Goal: Task Accomplishment & Management: Complete application form

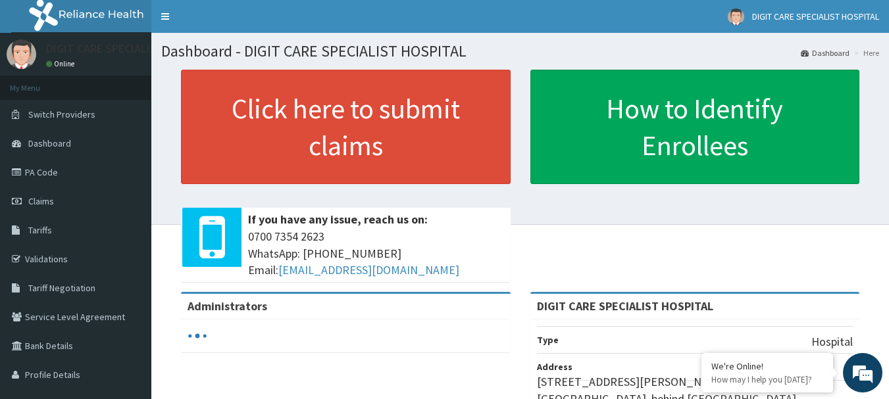
drag, startPoint x: 627, startPoint y: 278, endPoint x: 545, endPoint y: 358, distance: 114.0
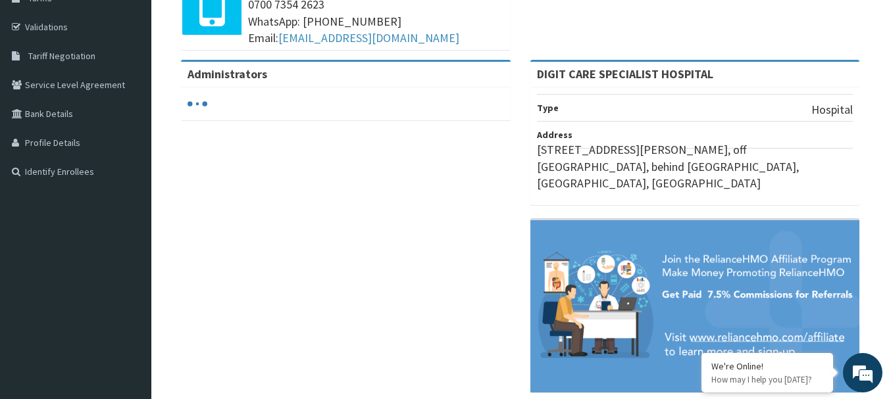
scroll to position [245, 0]
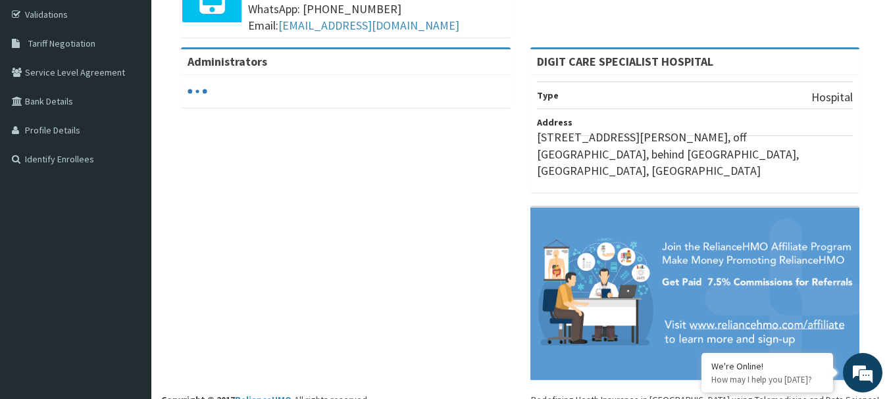
click at [166, 320] on div "Administrators DIGIT CARE SPECIALIST HOSPITAL Type Hospital Address 5, Abiola B…" at bounding box center [520, 220] width 718 height 346
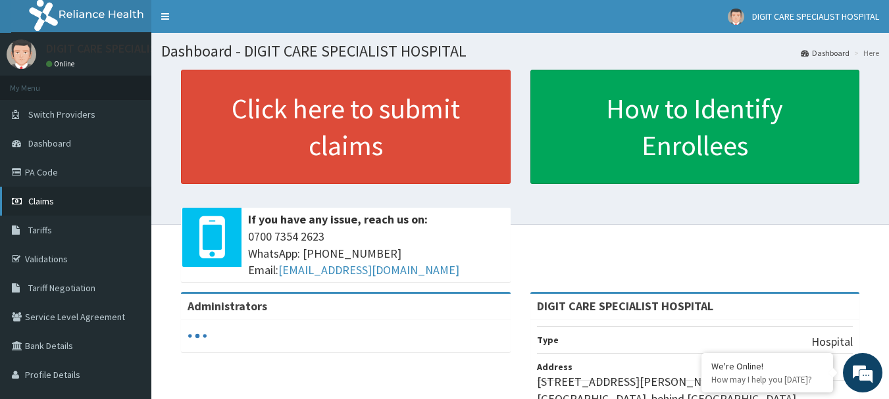
click at [41, 204] on span "Claims" at bounding box center [41, 201] width 26 height 12
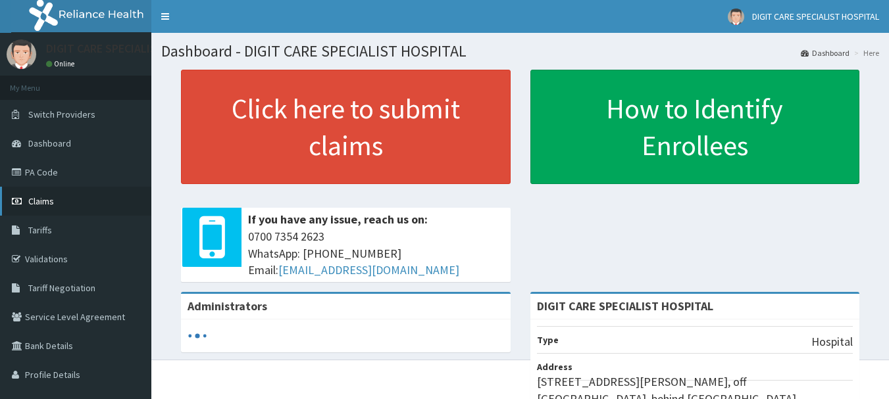
click at [37, 212] on link "Claims" at bounding box center [75, 201] width 151 height 29
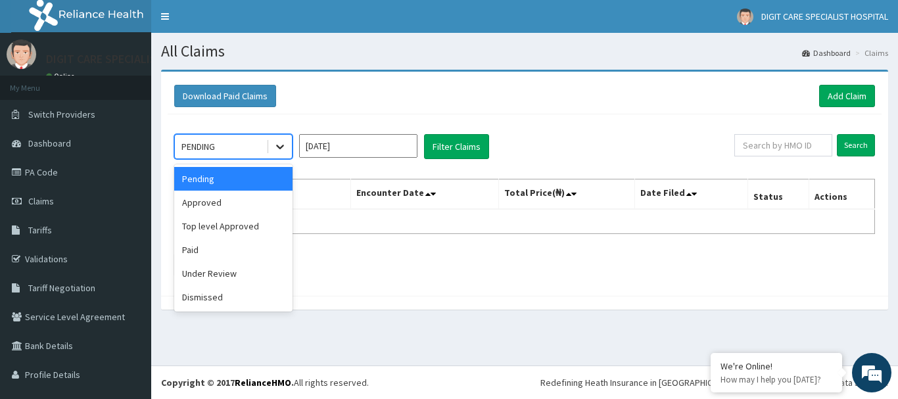
click at [280, 145] on icon at bounding box center [280, 146] width 13 height 13
click at [214, 270] on div "Under Review" at bounding box center [233, 274] width 118 height 24
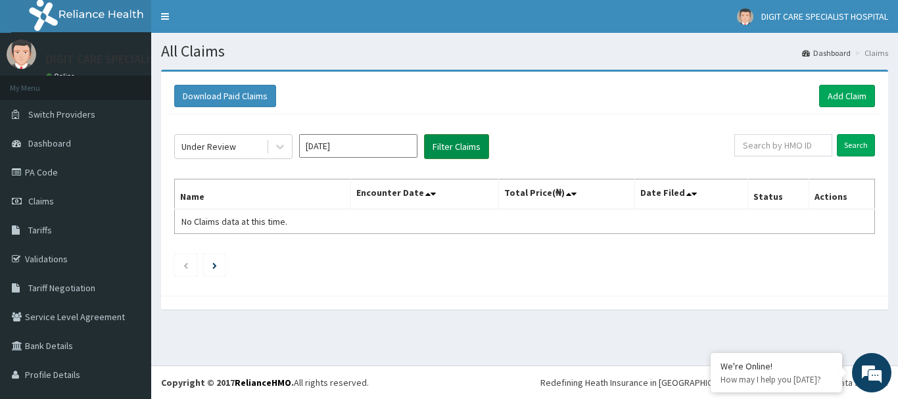
click at [439, 151] on button "Filter Claims" at bounding box center [456, 146] width 65 height 25
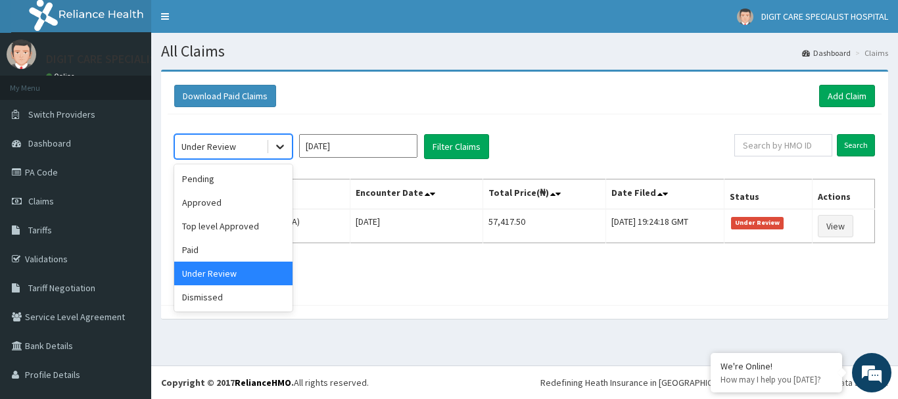
click at [282, 145] on icon at bounding box center [280, 146] width 13 height 13
click at [195, 247] on div "Paid" at bounding box center [233, 250] width 118 height 24
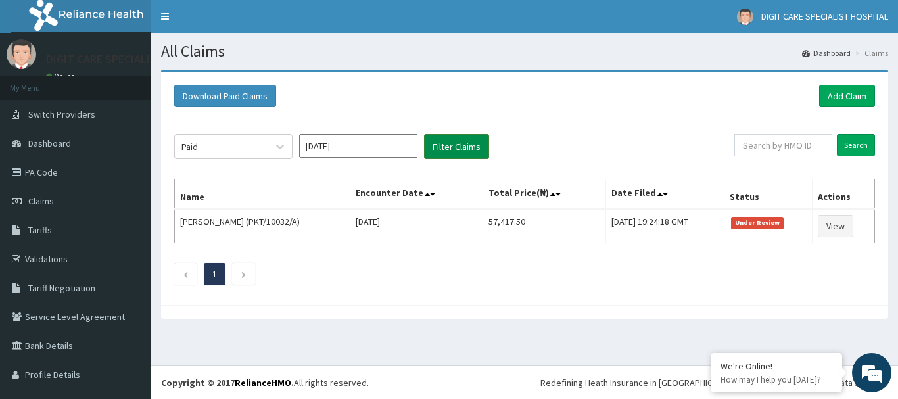
click at [466, 148] on button "Filter Claims" at bounding box center [456, 146] width 65 height 25
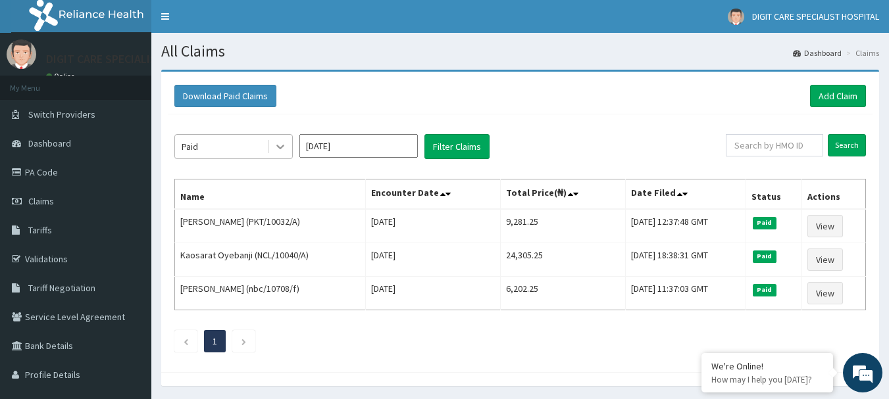
click at [279, 151] on icon at bounding box center [280, 146] width 13 height 13
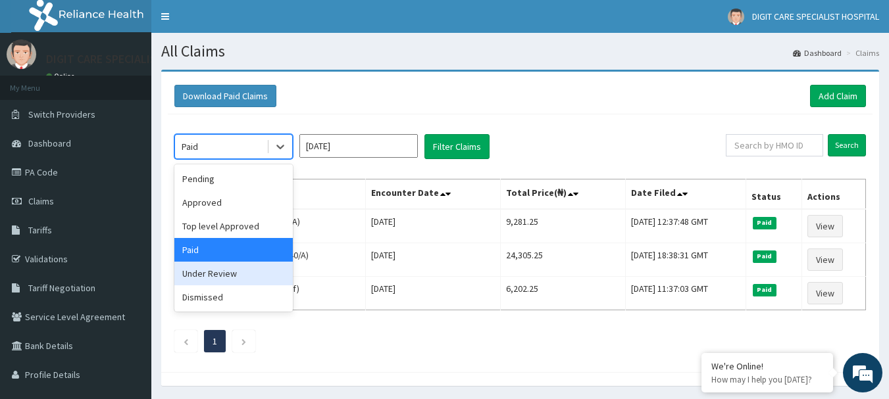
click at [218, 271] on div "Under Review" at bounding box center [233, 274] width 118 height 24
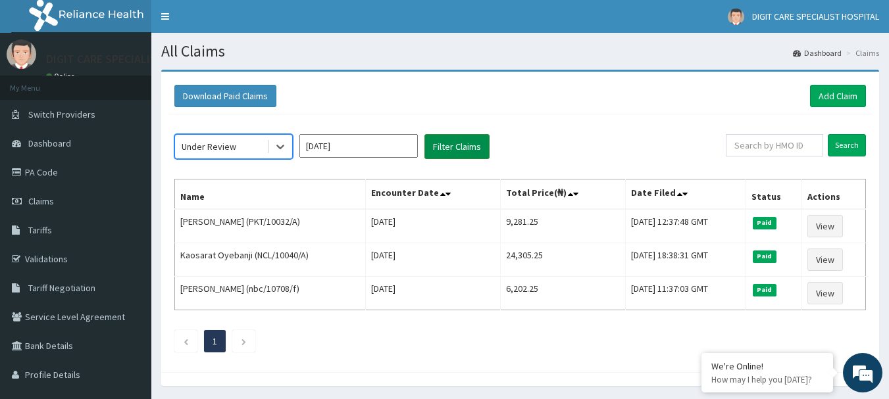
click at [464, 153] on button "Filter Claims" at bounding box center [456, 146] width 65 height 25
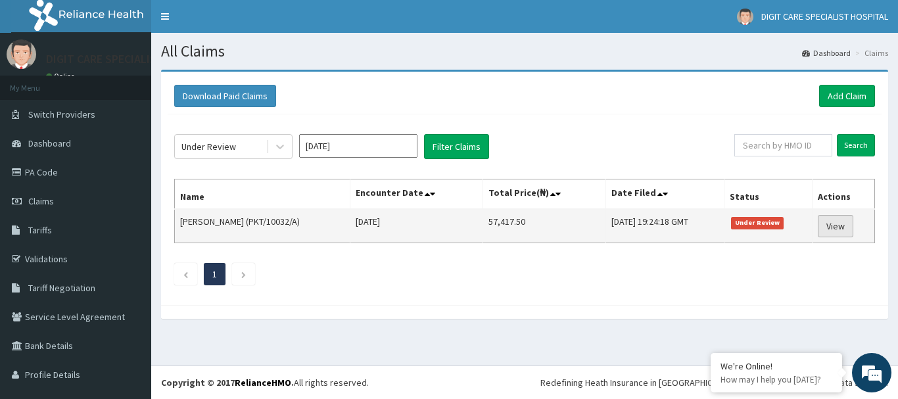
click at [823, 224] on link "View" at bounding box center [836, 226] width 36 height 22
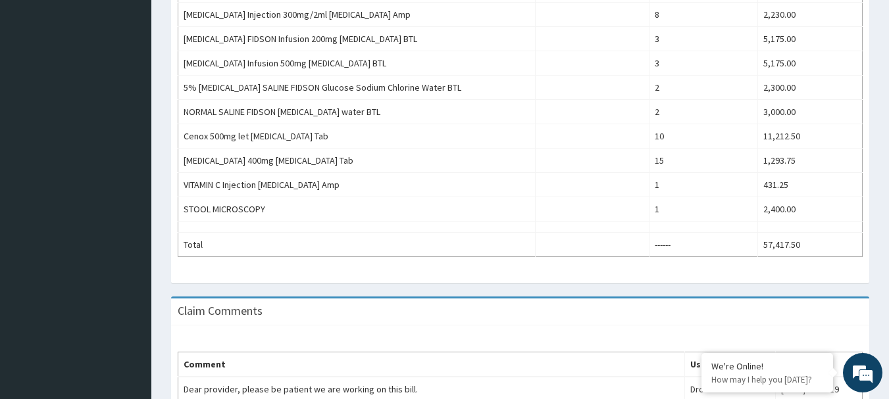
scroll to position [518, 0]
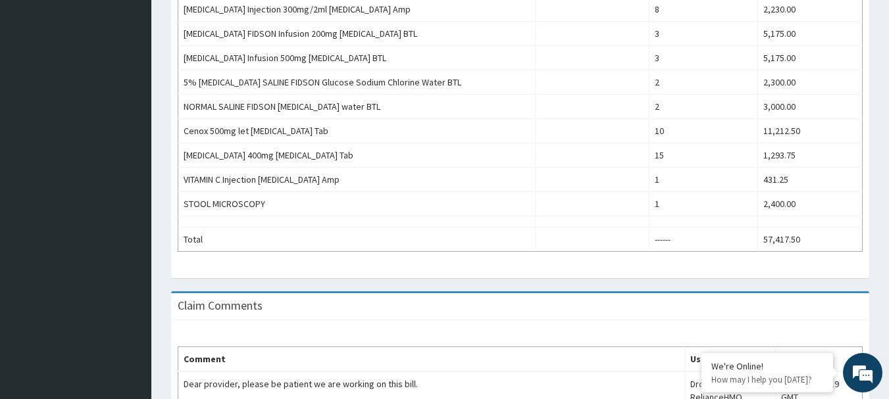
drag, startPoint x: 893, startPoint y: 151, endPoint x: 875, endPoint y: 341, distance: 191.6
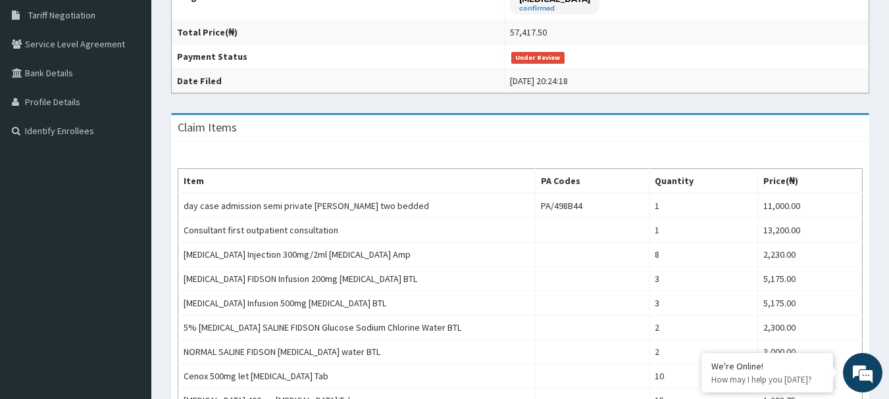
scroll to position [98, 0]
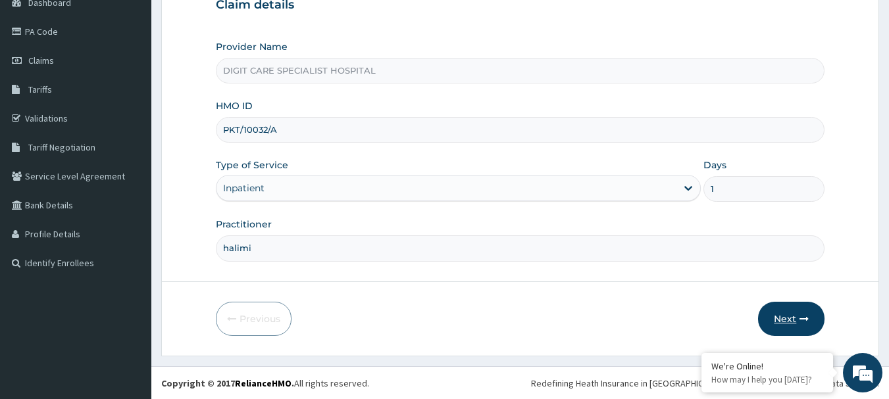
click at [801, 309] on button "Next" at bounding box center [791, 319] width 66 height 34
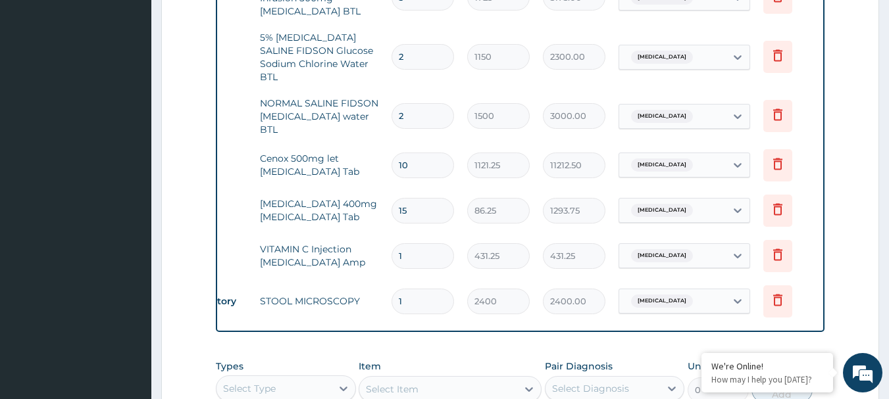
scroll to position [0, 51]
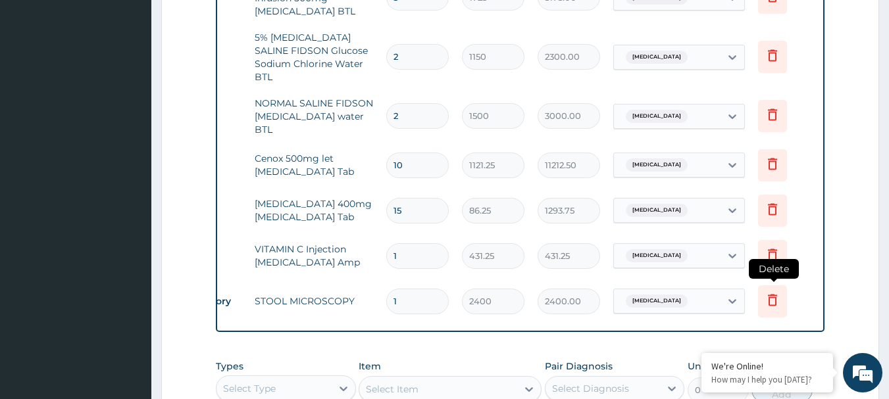
click at [775, 294] on icon at bounding box center [772, 300] width 9 height 12
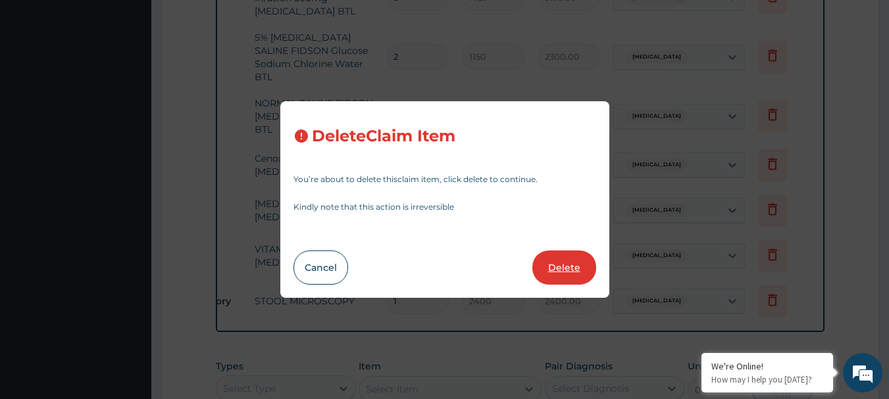
click at [568, 266] on button "Delete" at bounding box center [564, 268] width 64 height 34
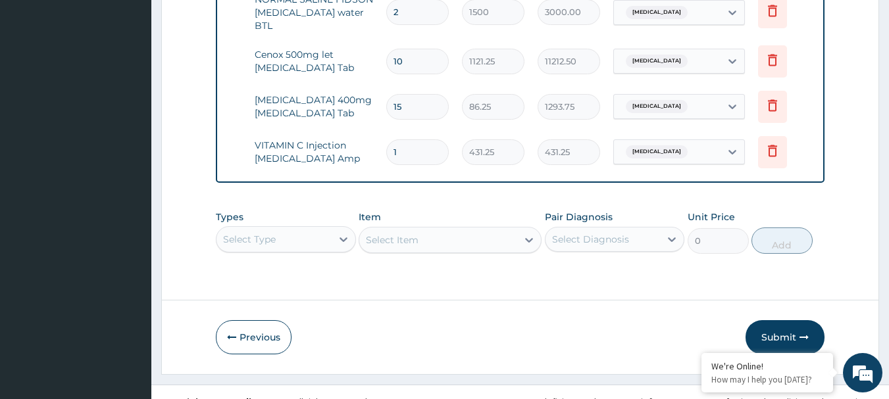
scroll to position [862, 0]
click at [773, 319] on button "Submit" at bounding box center [784, 336] width 79 height 34
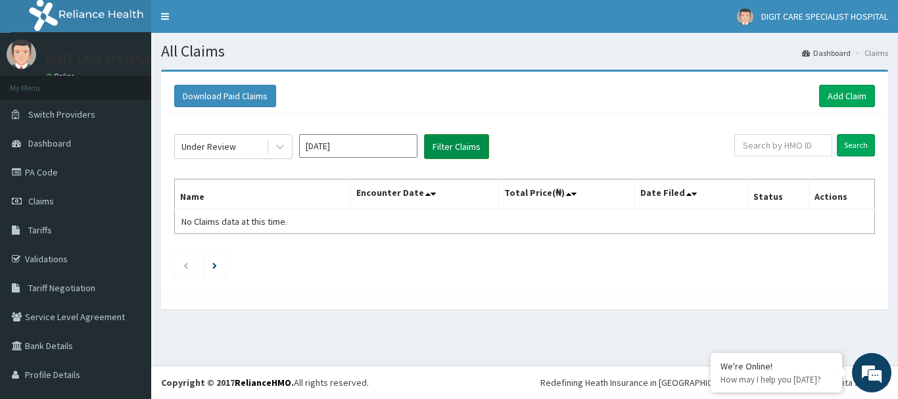
click at [470, 151] on button "Filter Claims" at bounding box center [456, 146] width 65 height 25
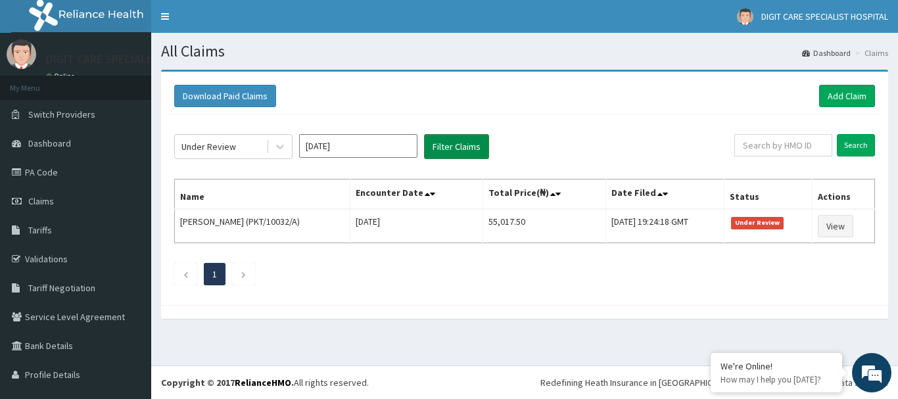
click at [470, 151] on button "Filter Claims" at bounding box center [456, 146] width 65 height 25
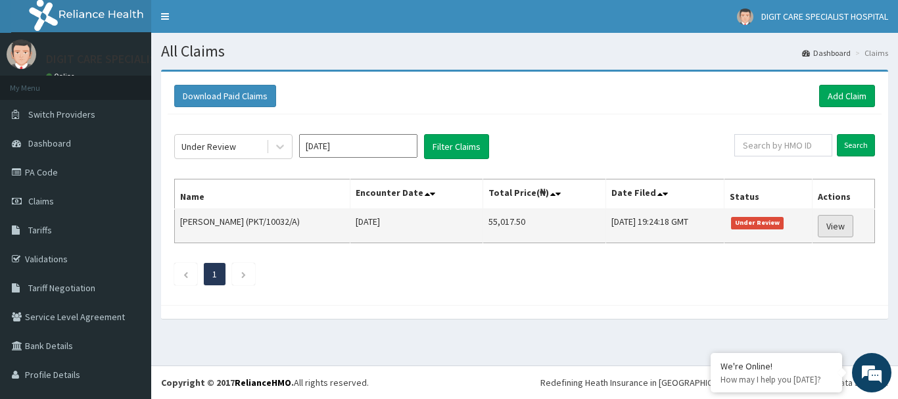
click at [835, 220] on link "View" at bounding box center [836, 226] width 36 height 22
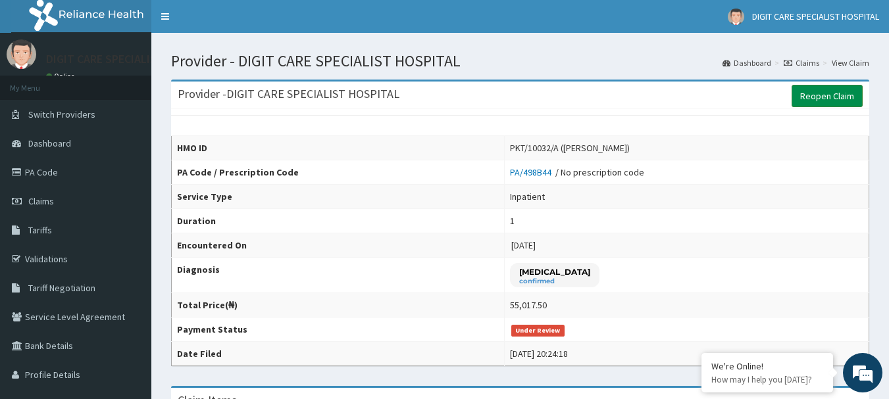
click at [839, 91] on link "Reopen Claim" at bounding box center [826, 96] width 71 height 22
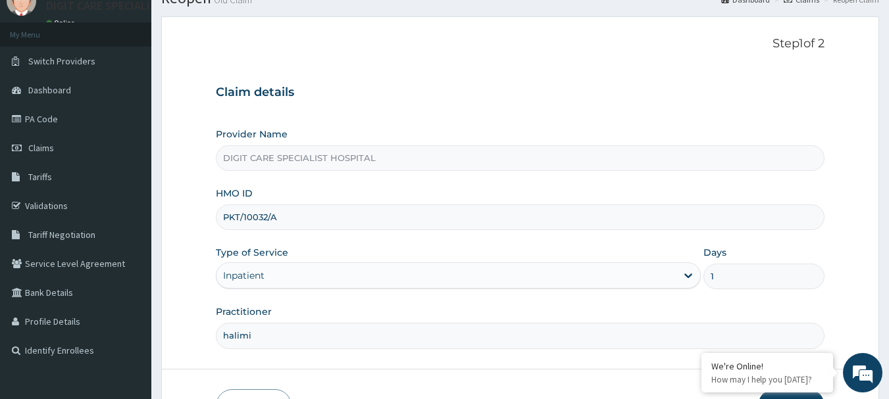
scroll to position [64, 0]
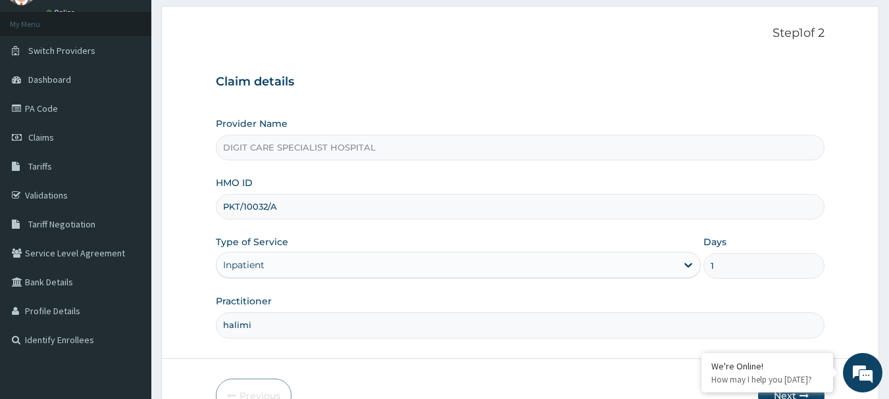
click at [753, 273] on input "1" at bounding box center [763, 266] width 121 height 26
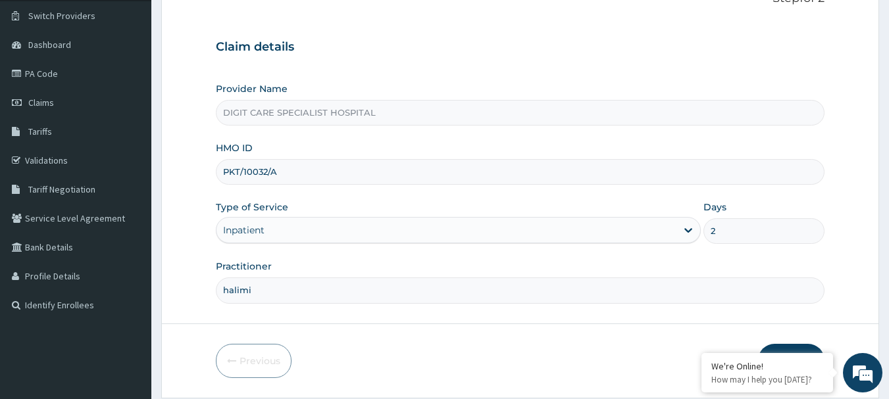
scroll to position [141, 0]
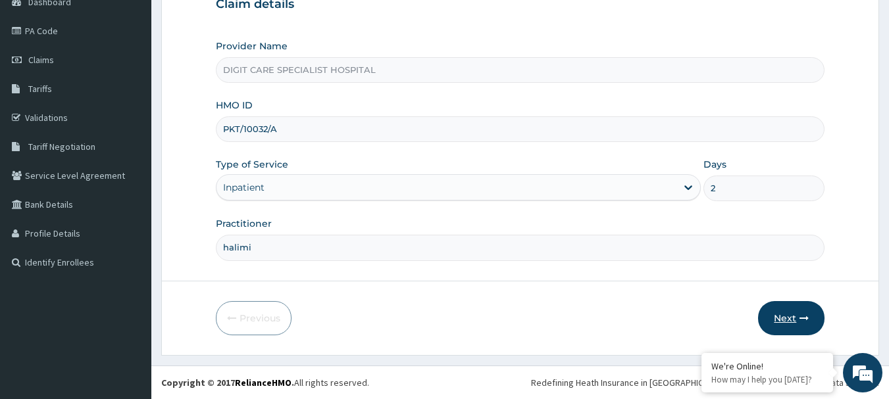
type input "2"
click at [779, 326] on button "Next" at bounding box center [791, 318] width 66 height 34
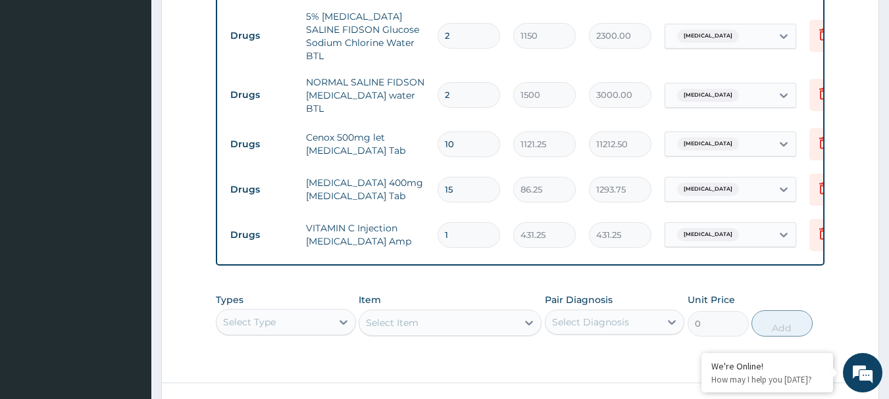
scroll to position [853, 0]
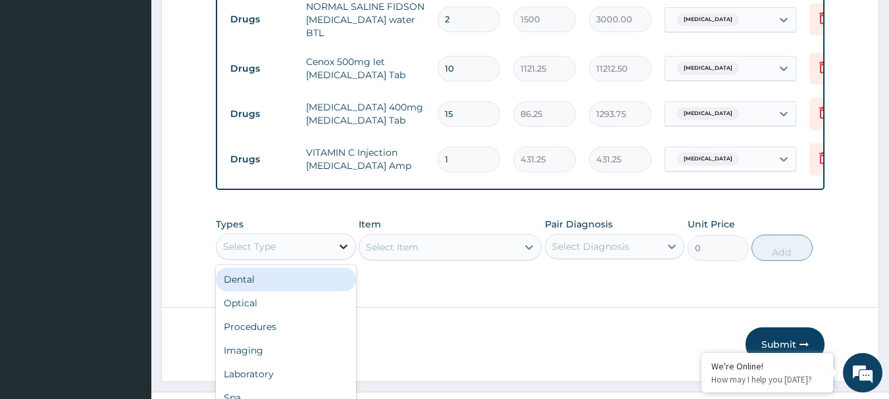
click at [335, 233] on div "option Dental focused, 1 of 10. 10 results available. Use Up and Down to choose…" at bounding box center [286, 246] width 140 height 26
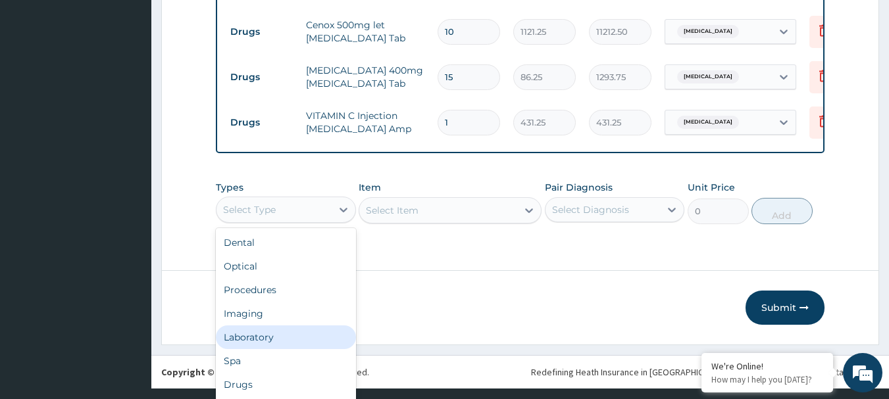
click at [262, 326] on div "Laboratory" at bounding box center [286, 338] width 140 height 24
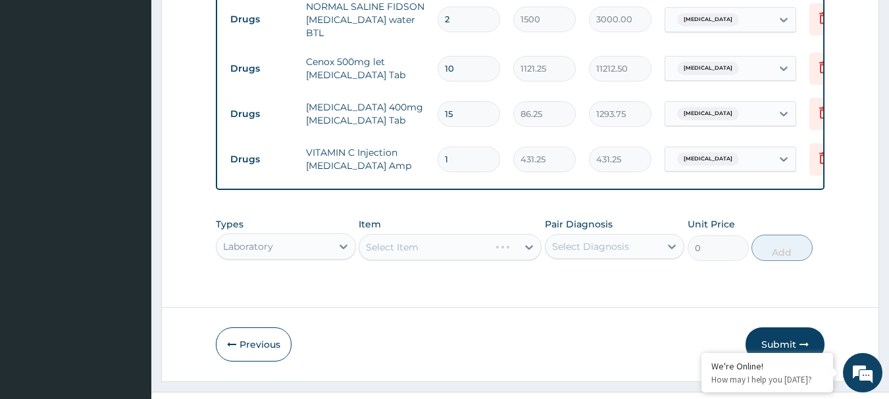
scroll to position [0, 0]
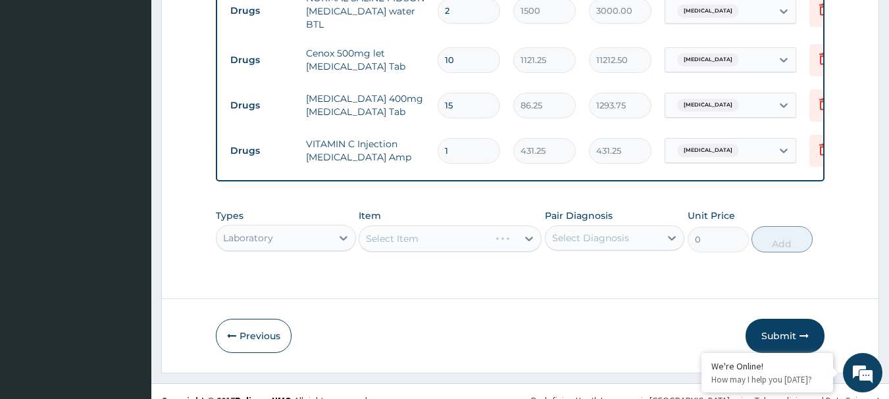
click at [581, 232] on div "Select Diagnosis" at bounding box center [590, 238] width 77 height 13
click at [554, 266] on input "checkbox" at bounding box center [556, 270] width 9 height 9
checkbox input "true"
click at [508, 226] on div "Select Item" at bounding box center [449, 239] width 183 height 26
click at [527, 232] on icon at bounding box center [528, 238] width 13 height 13
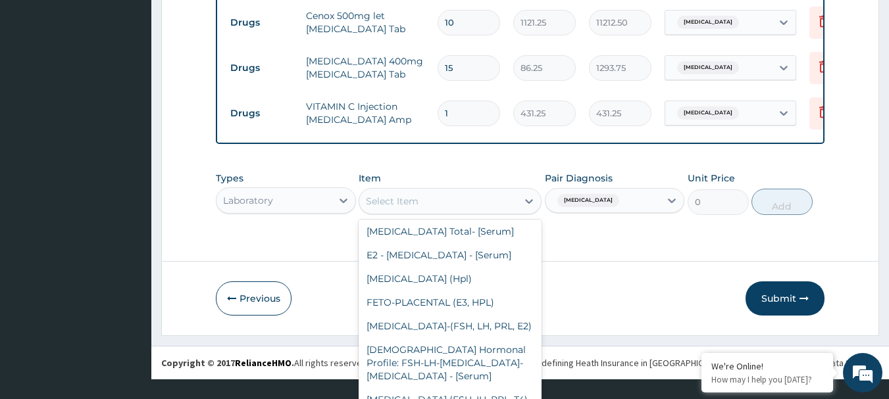
scroll to position [11631, 0]
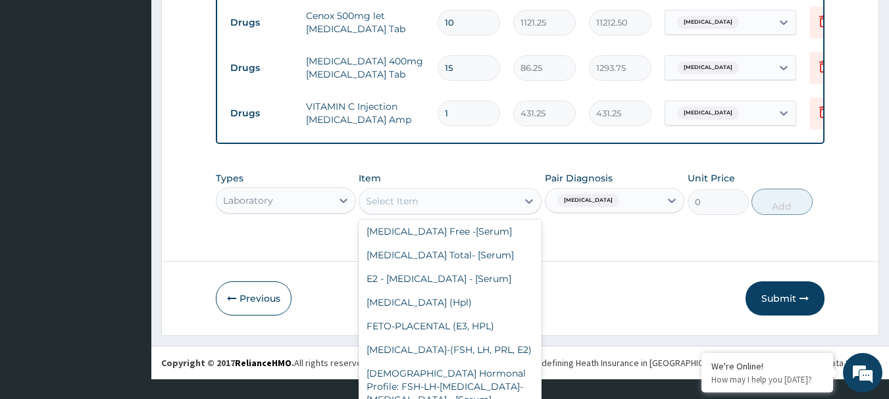
click at [383, 172] on div "PROLACTIN" at bounding box center [449, 161] width 183 height 24
type input "3600"
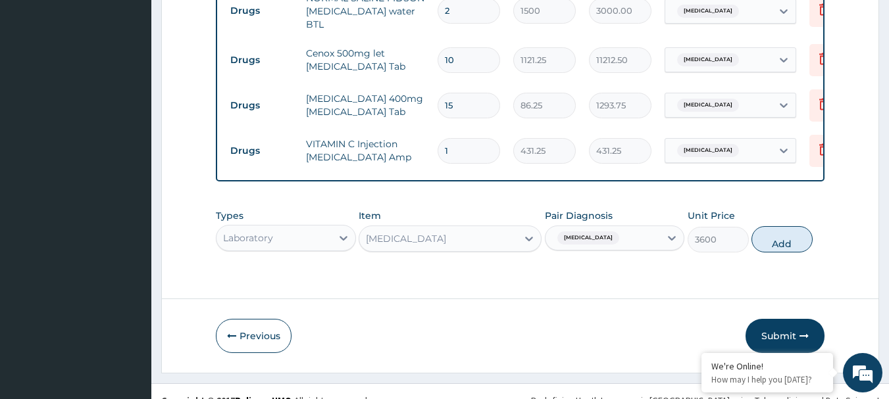
scroll to position [0, 0]
click at [792, 319] on button "Submit" at bounding box center [784, 336] width 79 height 34
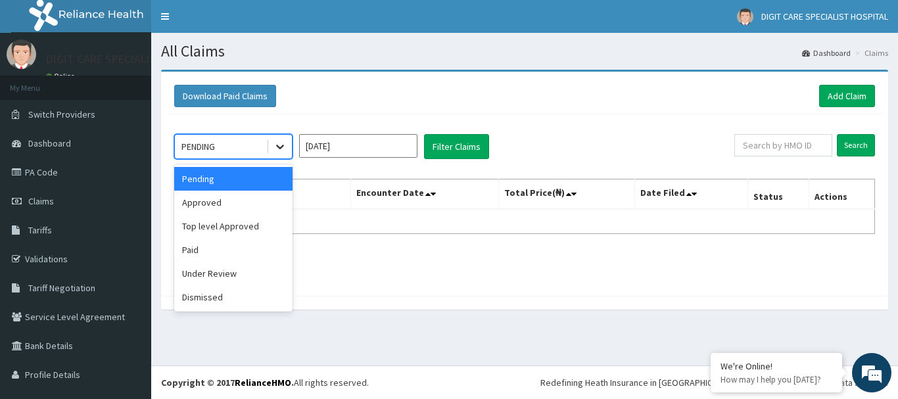
click at [278, 145] on icon at bounding box center [280, 146] width 13 height 13
click at [217, 270] on div "Under Review" at bounding box center [233, 274] width 118 height 24
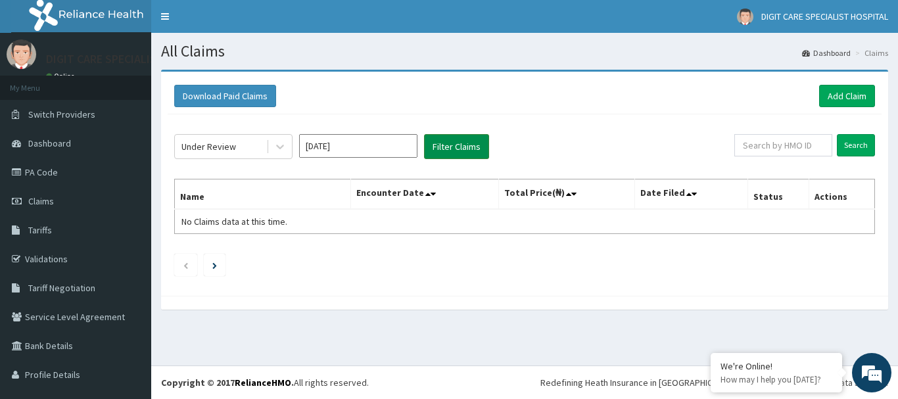
click at [455, 146] on button "Filter Claims" at bounding box center [456, 146] width 65 height 25
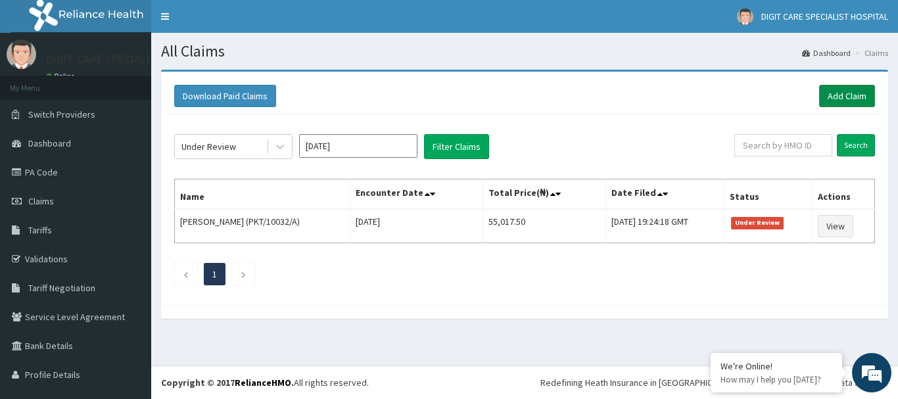
click at [850, 88] on link "Add Claim" at bounding box center [848, 96] width 56 height 22
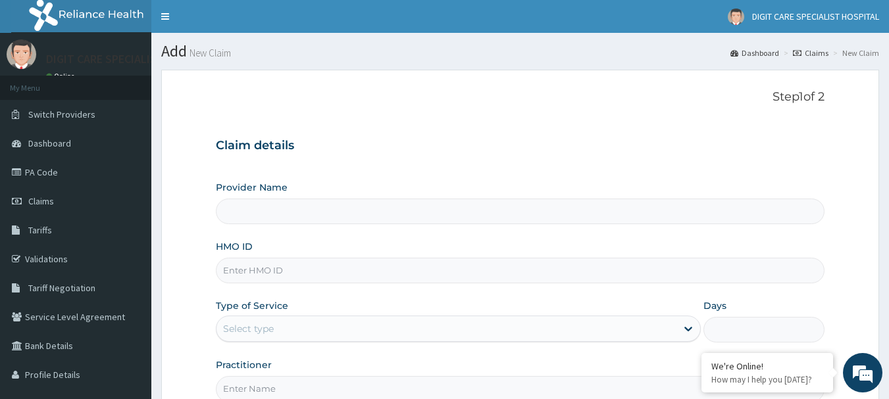
click at [587, 205] on input "Provider Name" at bounding box center [520, 212] width 609 height 26
click at [535, 219] on input "Provider Name" at bounding box center [520, 212] width 609 height 26
type input "DIGIT CARE SPECIALIST HOSPITAL"
click at [345, 274] on input "HMO ID" at bounding box center [520, 271] width 609 height 26
type input "pep/10049/a"
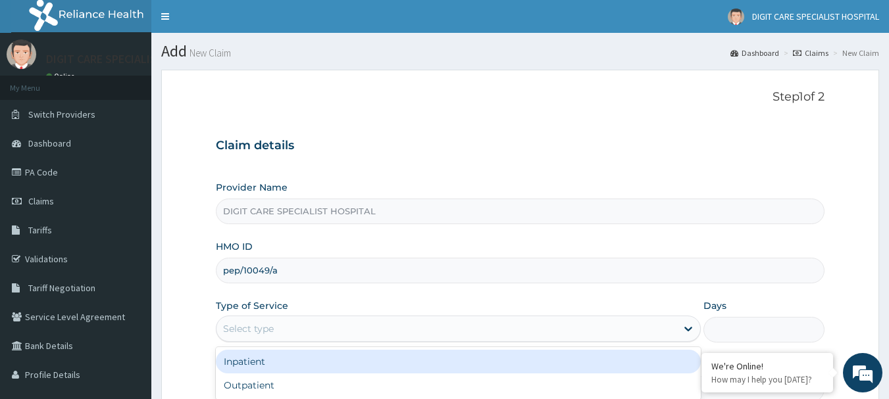
click at [256, 329] on div "Select type" at bounding box center [248, 328] width 51 height 13
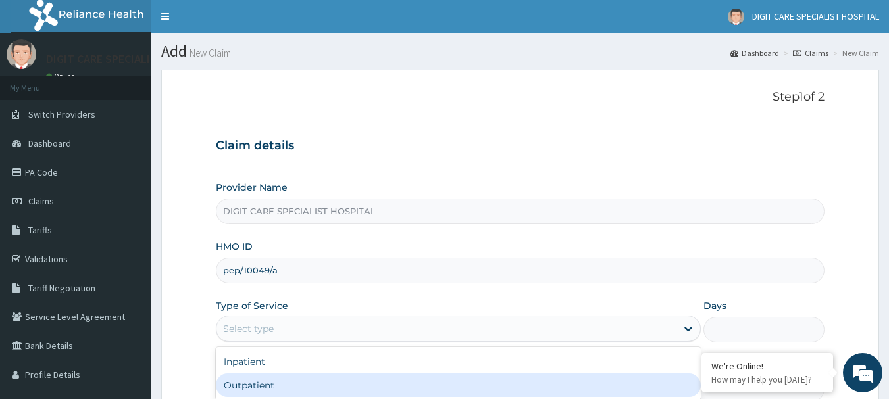
click at [245, 391] on div "Outpatient" at bounding box center [458, 386] width 485 height 24
type input "1"
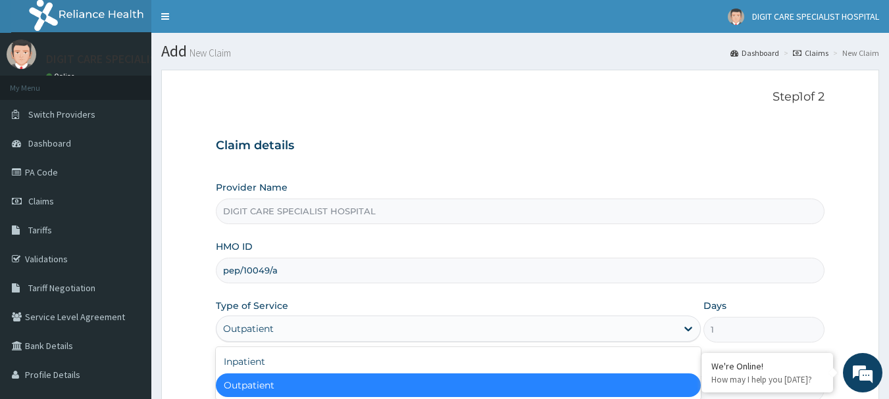
click at [435, 387] on div "Outpatient" at bounding box center [458, 386] width 485 height 24
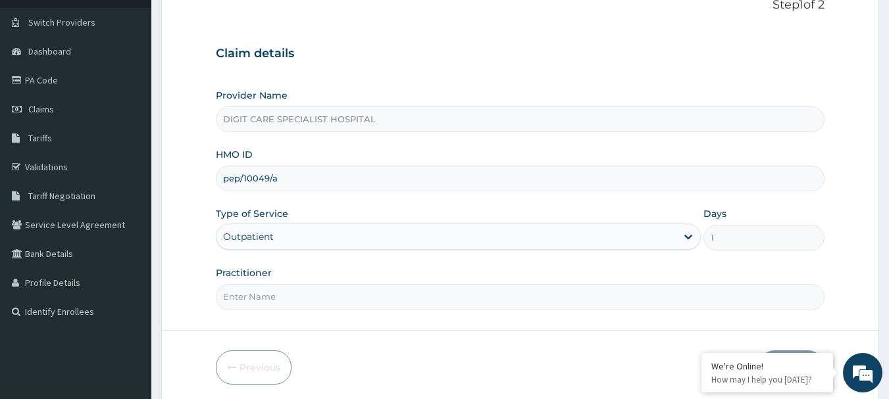
scroll to position [128, 0]
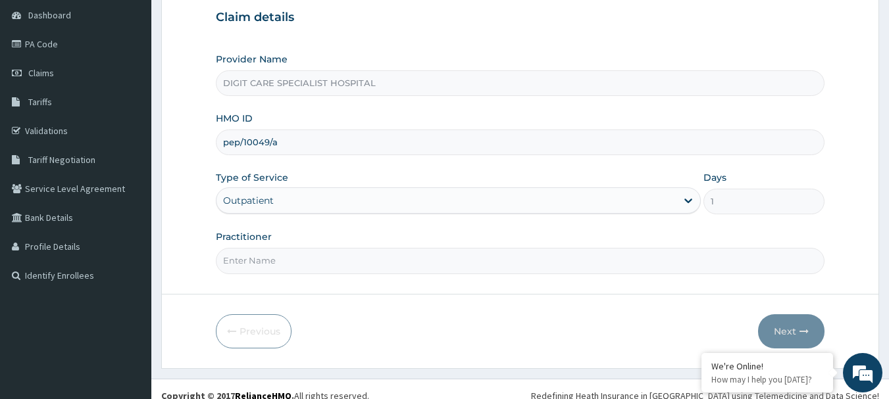
click at [454, 263] on input "Practitioner" at bounding box center [520, 261] width 609 height 26
type input "halimi"
click at [778, 326] on button "Next" at bounding box center [791, 331] width 66 height 34
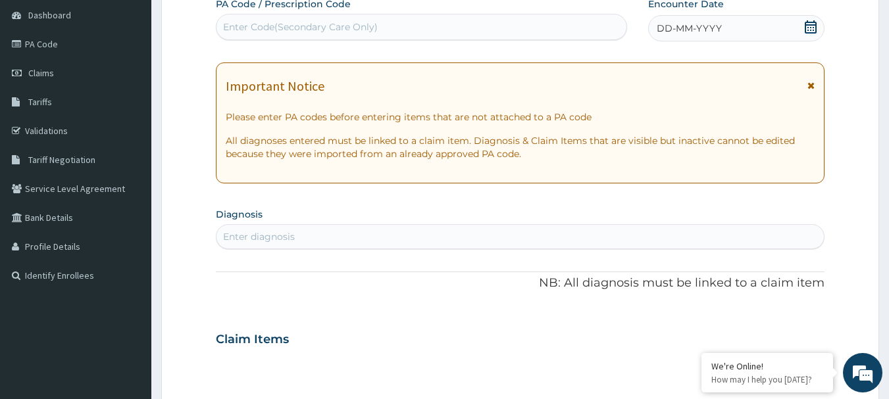
click at [724, 28] on div "DD-MM-YYYY" at bounding box center [736, 28] width 176 height 26
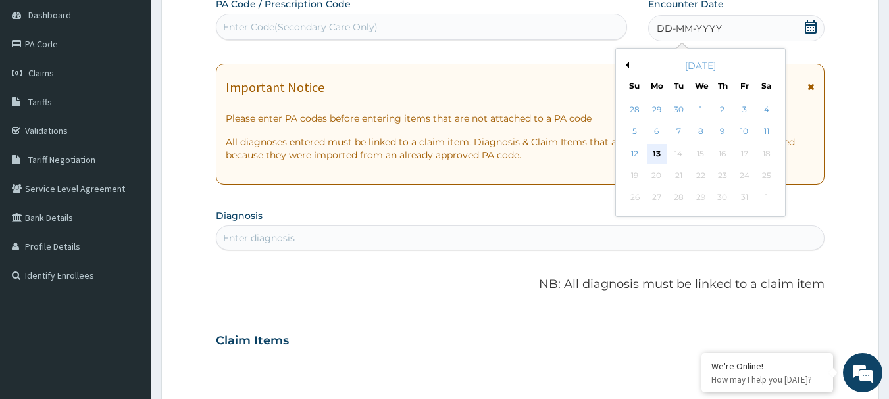
click at [652, 155] on div "13" at bounding box center [657, 154] width 20 height 20
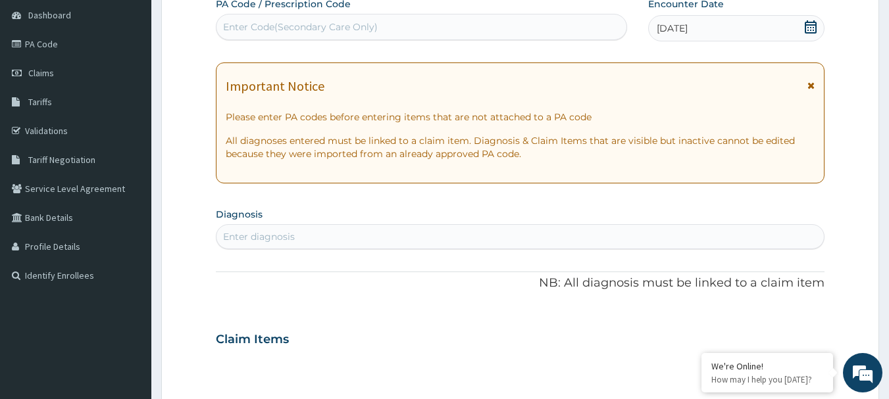
click at [304, 232] on div "Enter diagnosis" at bounding box center [520, 236] width 608 height 21
click at [295, 235] on div "Enter diagnosis" at bounding box center [520, 236] width 608 height 21
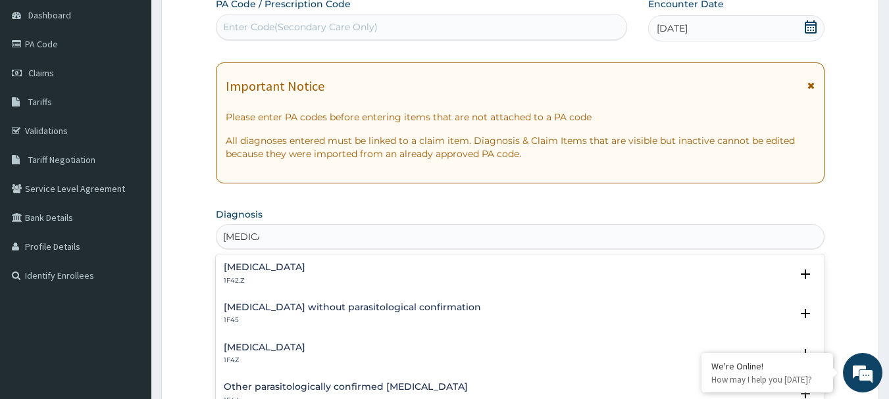
click at [280, 279] on p "1F42.Z" at bounding box center [265, 280] width 82 height 9
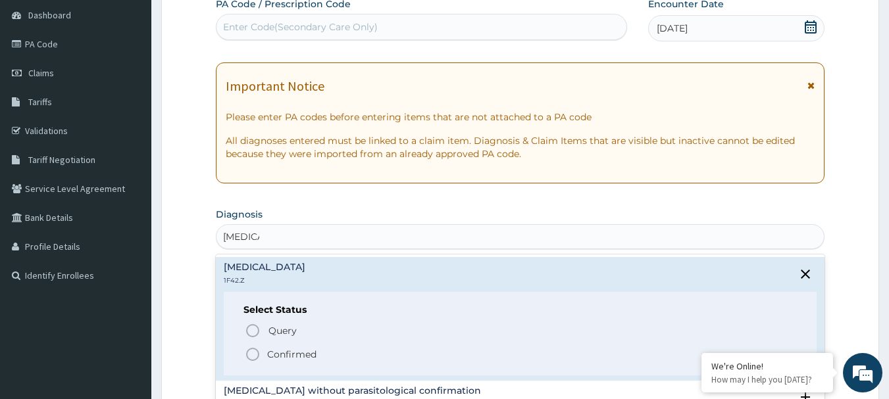
type input "malaria"
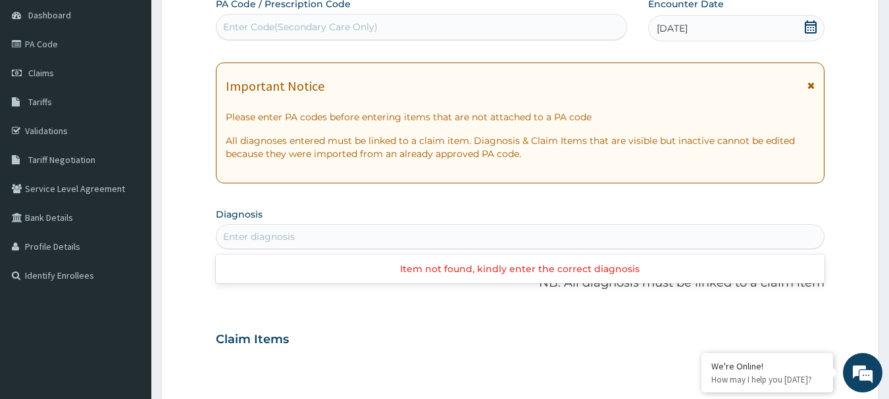
click at [337, 235] on div "Enter diagnosis" at bounding box center [520, 236] width 608 height 21
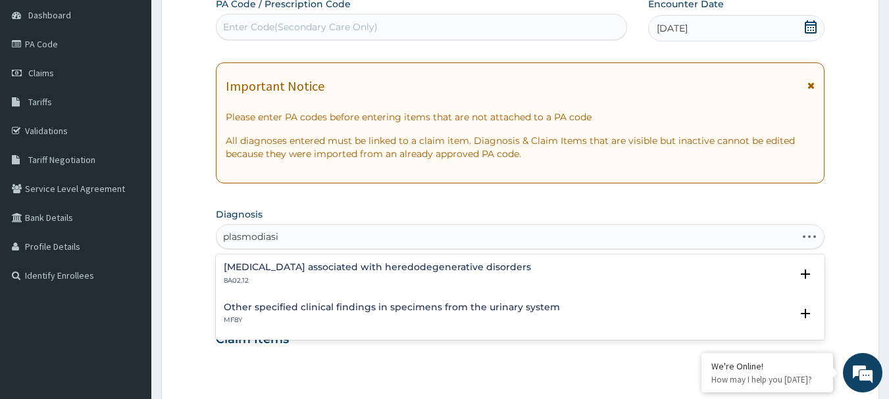
type input "plasmodiasis"
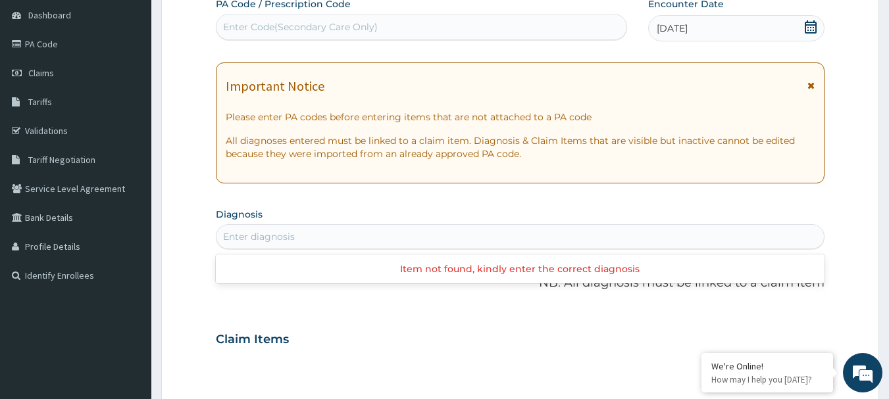
click at [308, 244] on div "Enter diagnosis" at bounding box center [520, 236] width 608 height 21
type input "malaria"
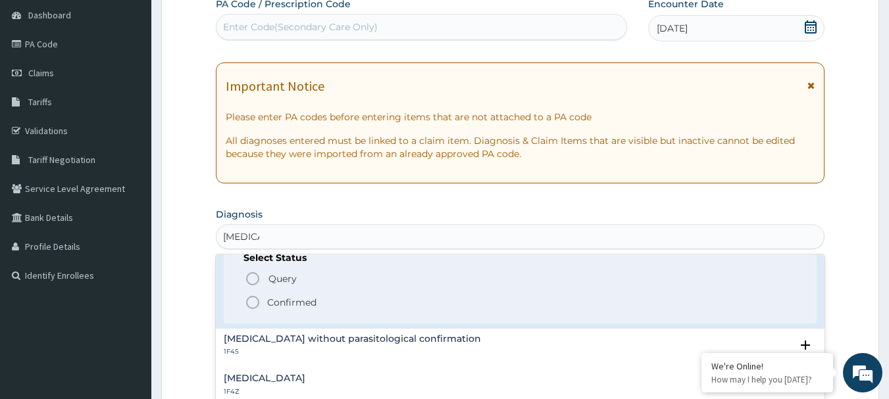
scroll to position [0, 0]
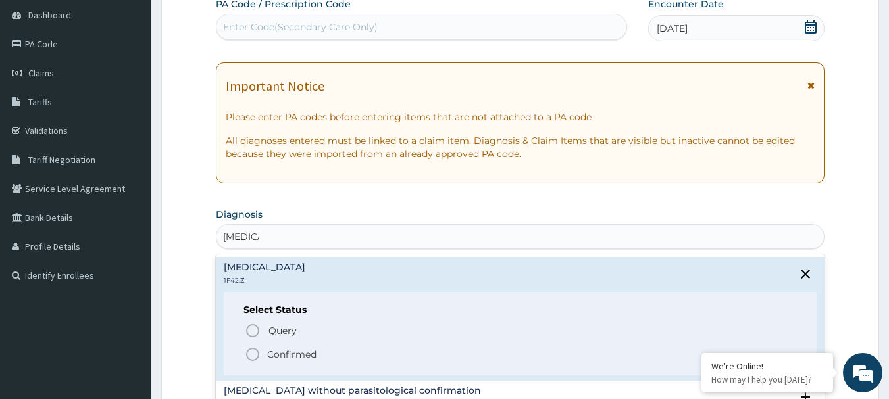
click at [253, 353] on icon "status option filled" at bounding box center [253, 355] width 16 height 16
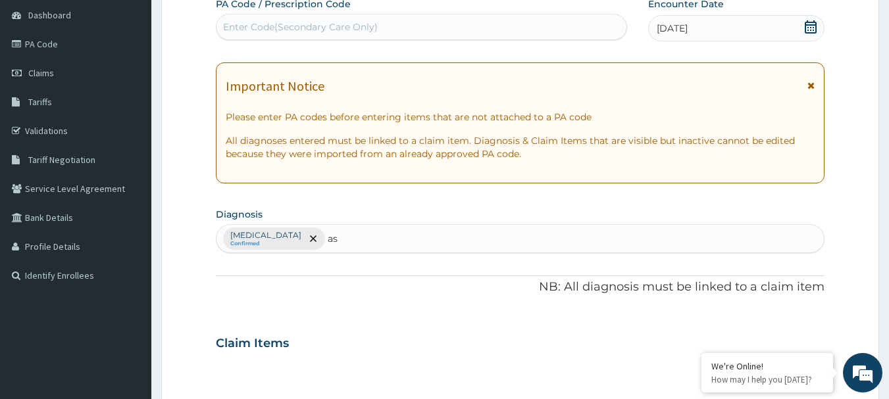
type input "a"
type input "ulcer"
click at [565, 236] on div "Plasmodium malariae malaria without complication Confirmed" at bounding box center [520, 239] width 608 height 28
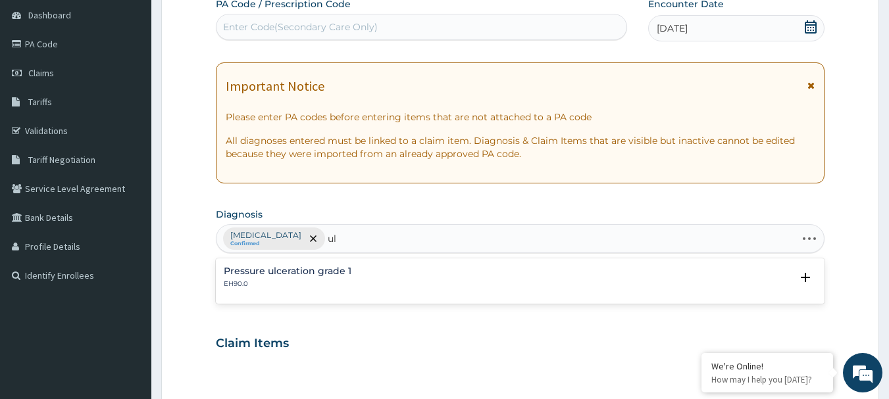
type input "u"
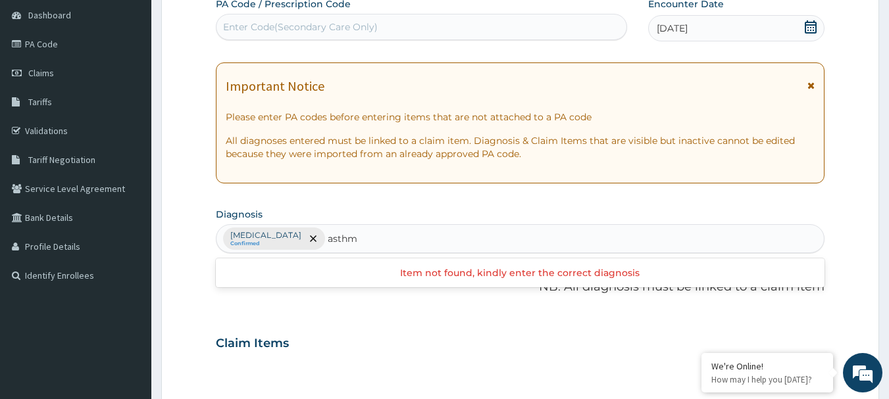
type input "asthma"
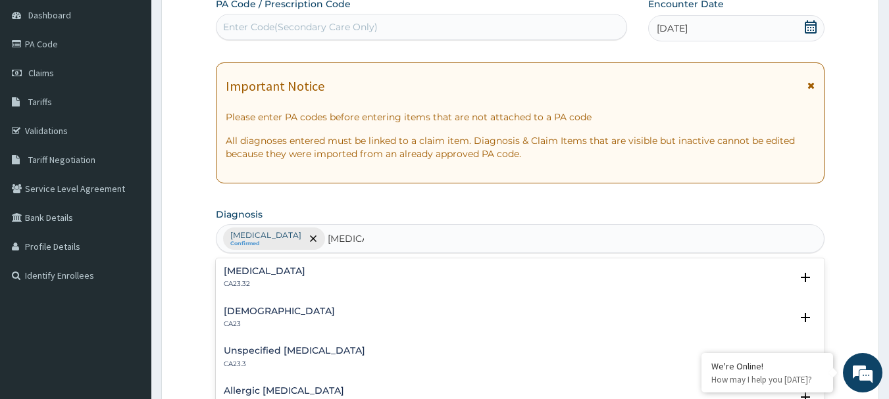
click at [302, 274] on h4 "Unspecified asthma, uncomplicated" at bounding box center [265, 271] width 82 height 10
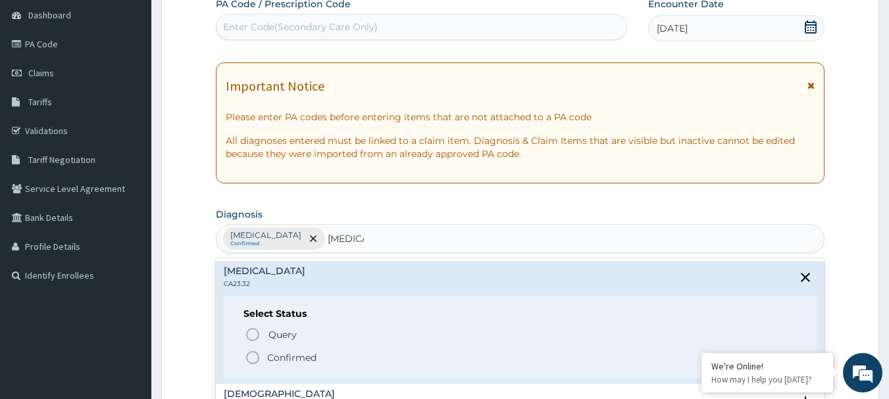
click at [248, 358] on icon "status option filled" at bounding box center [253, 358] width 16 height 16
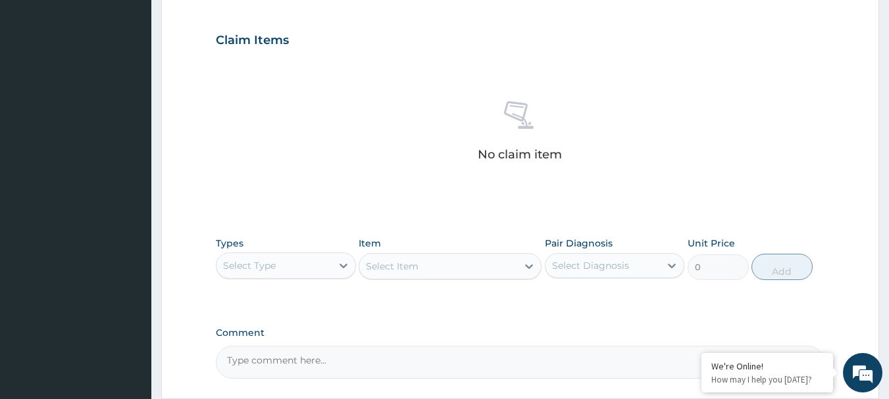
scroll to position [447, 0]
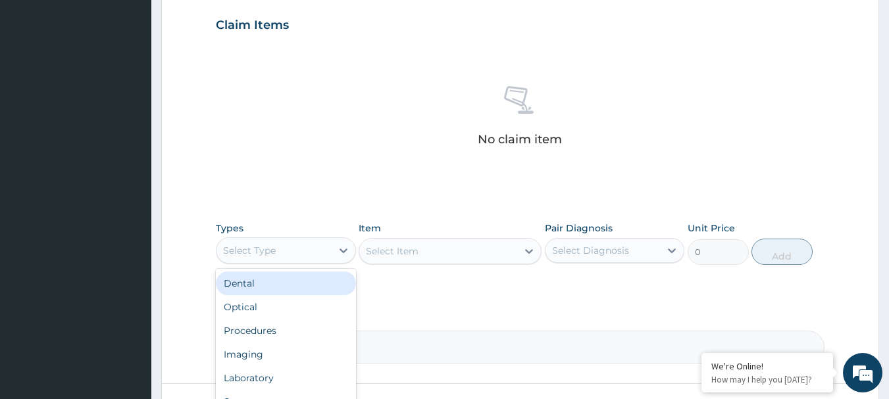
click at [318, 245] on div "Select Type" at bounding box center [273, 250] width 115 height 21
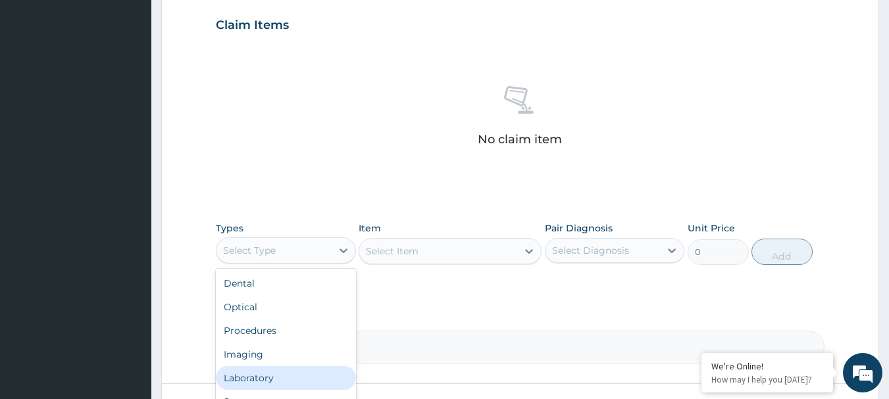
click at [255, 377] on div "Laboratory" at bounding box center [286, 378] width 140 height 24
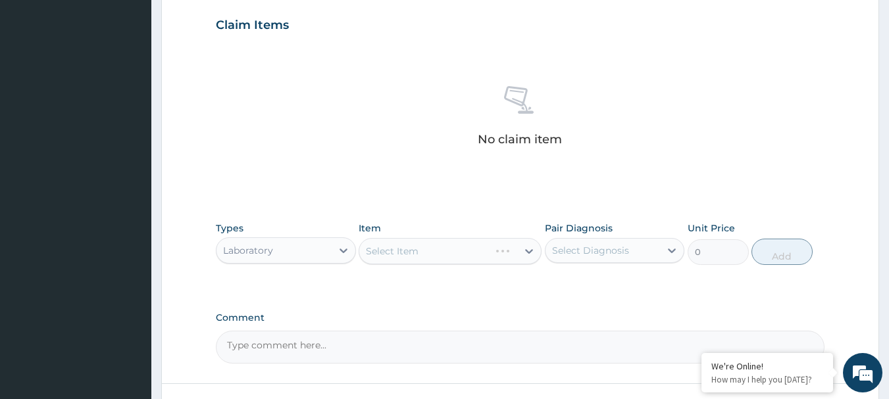
click at [406, 251] on div "Select Item" at bounding box center [449, 251] width 183 height 26
click at [426, 243] on div "Select Item" at bounding box center [449, 251] width 183 height 26
click at [347, 247] on icon at bounding box center [343, 250] width 13 height 13
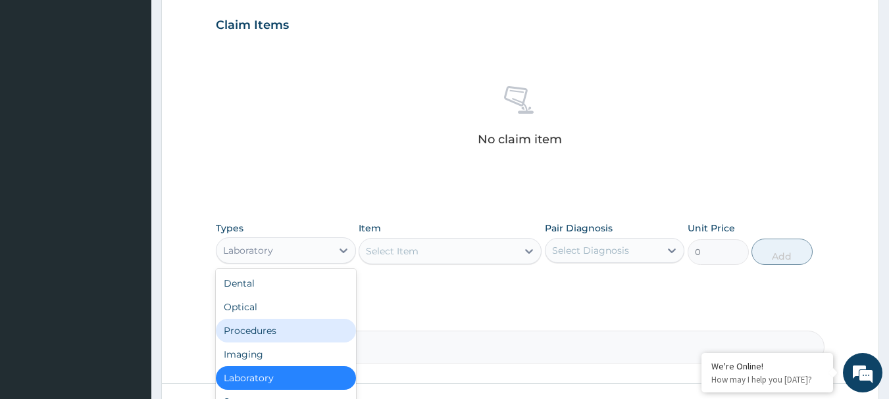
click at [238, 328] on div "Procedures" at bounding box center [286, 331] width 140 height 24
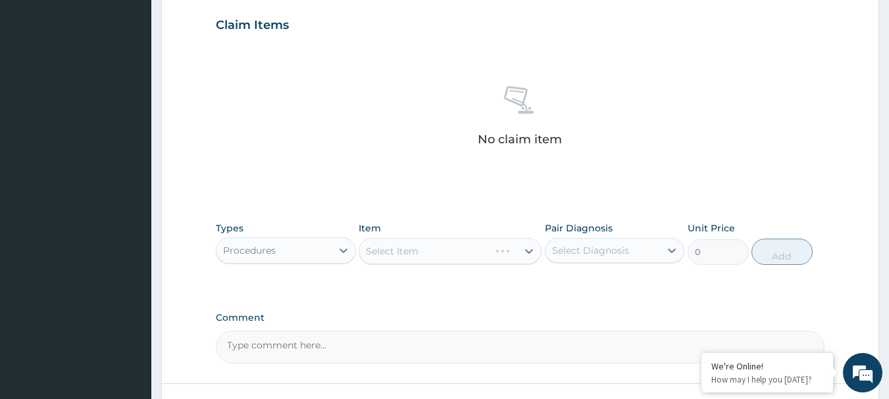
click at [412, 253] on div "Select Item" at bounding box center [449, 251] width 183 height 26
click at [412, 253] on div "Select Item" at bounding box center [392, 251] width 53 height 13
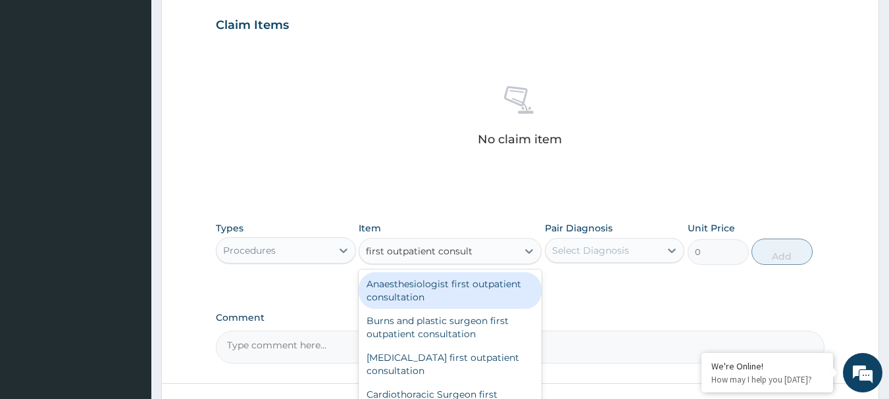
type input "first outpatient consulta"
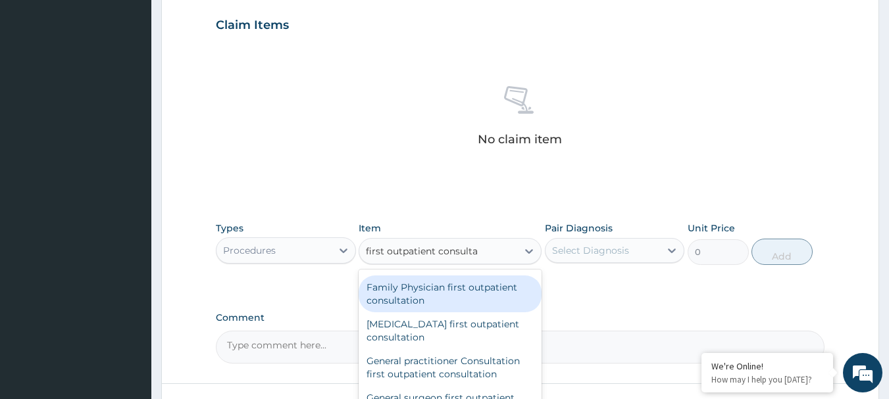
scroll to position [335, 0]
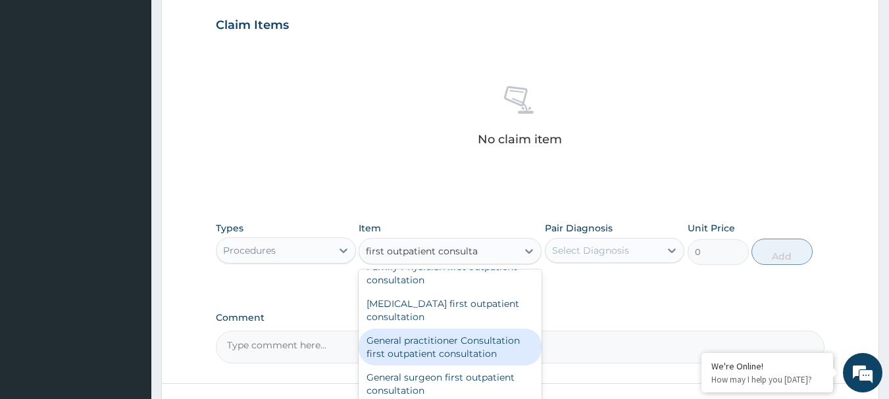
click at [444, 358] on div "General practitioner Consultation first outpatient consultation" at bounding box center [449, 347] width 183 height 37
type input "2640"
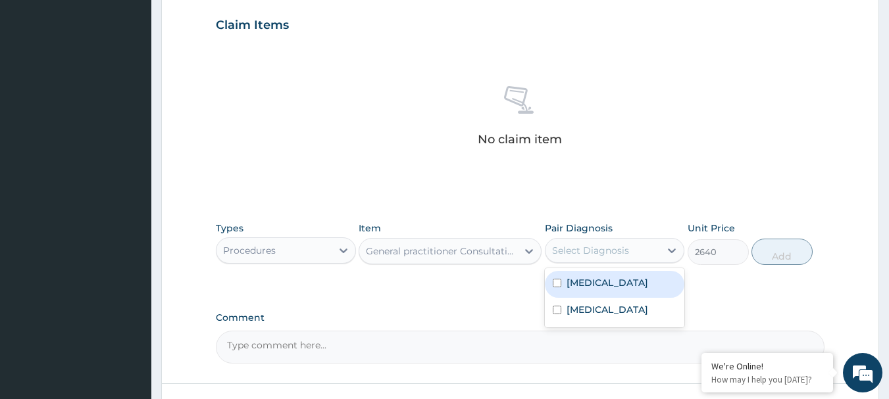
click at [629, 255] on div "Select Diagnosis" at bounding box center [602, 250] width 115 height 21
click at [582, 289] on label "Plasmodium malariae malaria without complication" at bounding box center [607, 282] width 82 height 13
checkbox input "true"
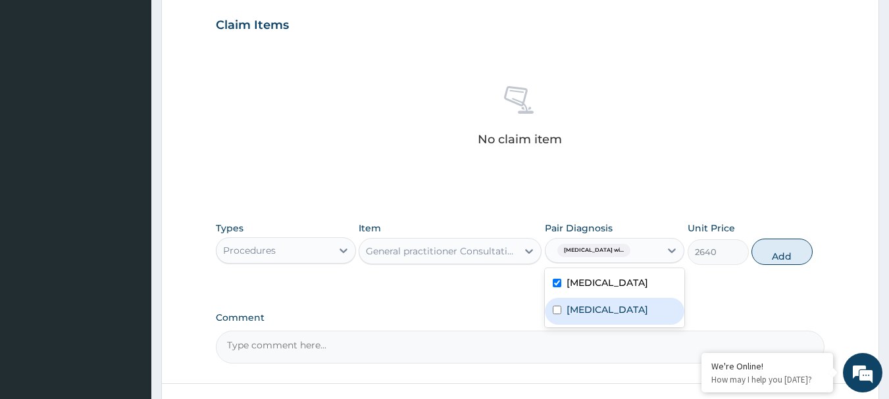
click at [575, 316] on label "Unspecified asthma, uncomplicated" at bounding box center [607, 309] width 82 height 13
checkbox input "true"
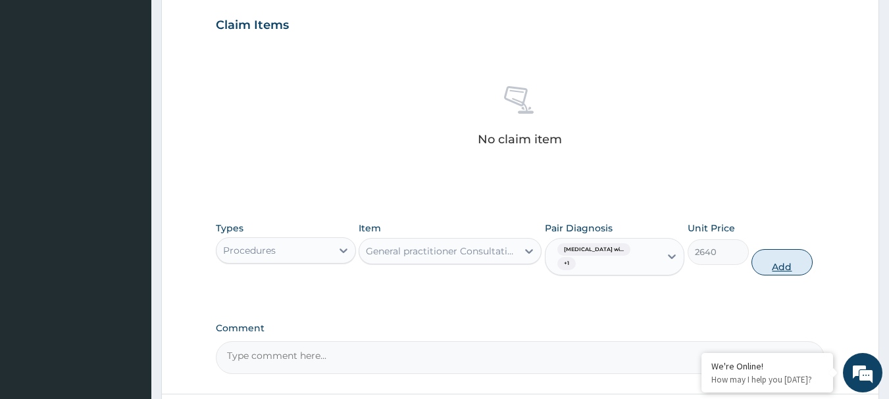
click at [783, 258] on button "Add" at bounding box center [781, 262] width 61 height 26
type input "0"
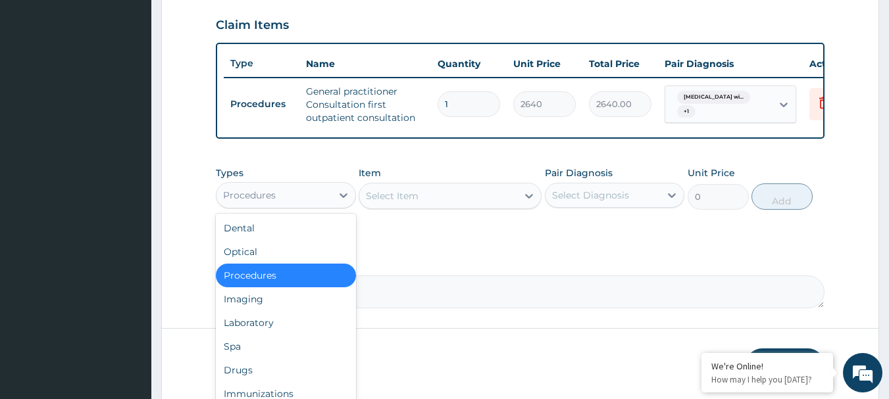
click at [325, 206] on div "Procedures" at bounding box center [273, 195] width 115 height 21
click at [240, 335] on div "Laboratory" at bounding box center [286, 323] width 140 height 24
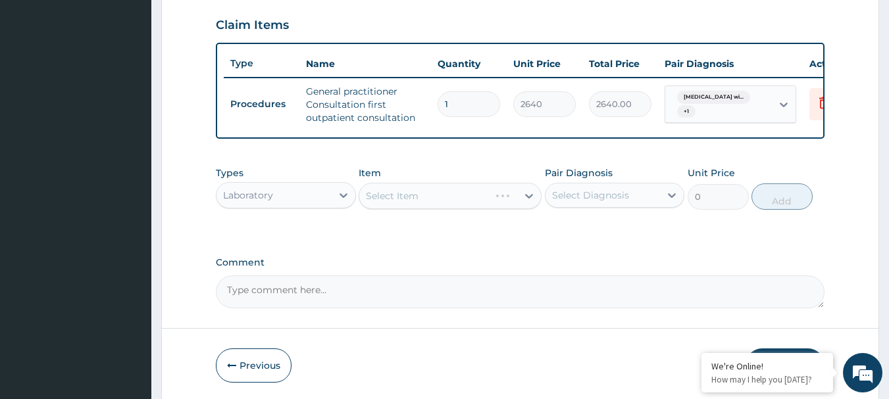
click at [501, 207] on div "Select Item" at bounding box center [449, 196] width 183 height 26
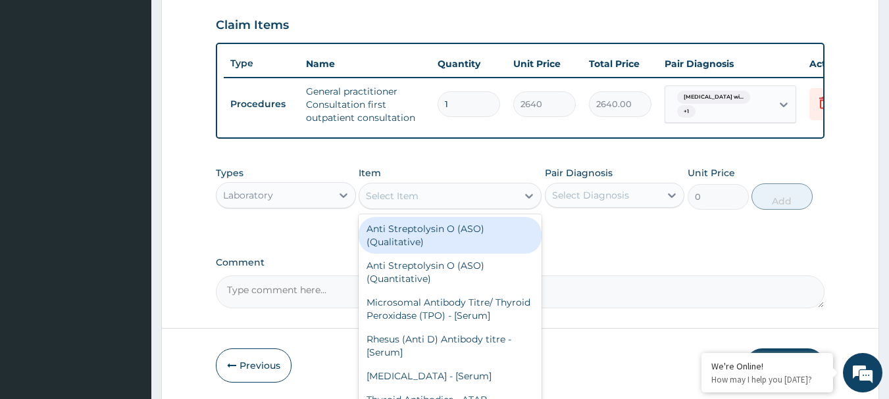
click at [499, 207] on div "Select Item" at bounding box center [438, 195] width 158 height 21
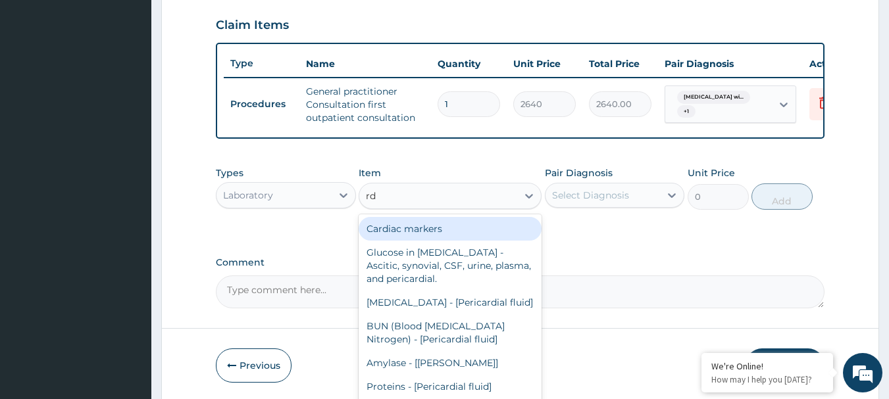
type input "rdt"
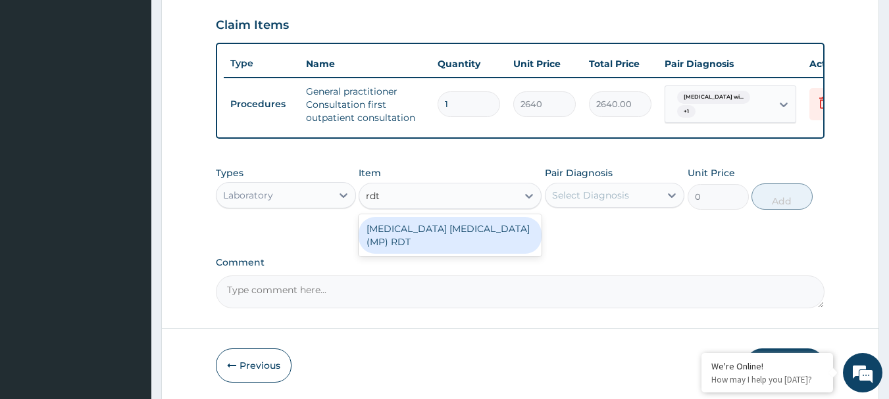
click at [424, 242] on div "MALARIA PARASITE (MP) RDT" at bounding box center [449, 235] width 183 height 37
type input "1800"
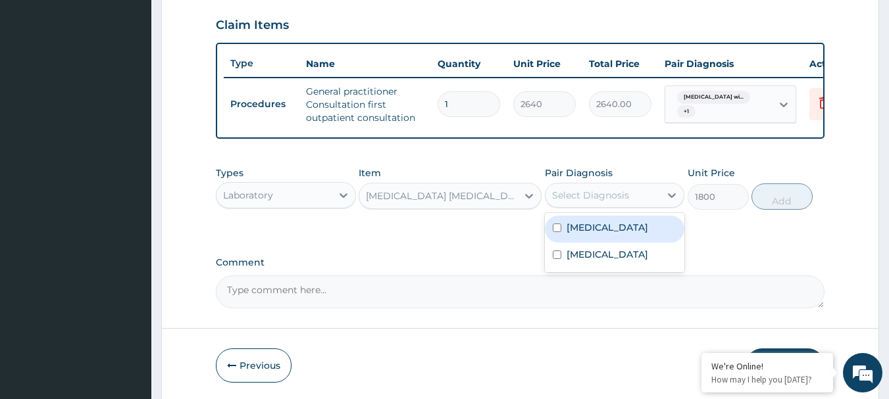
click at [577, 202] on div "Select Diagnosis" at bounding box center [590, 195] width 77 height 13
click at [558, 243] on div "Plasmodium malariae malaria without complication" at bounding box center [615, 229] width 140 height 27
checkbox input "true"
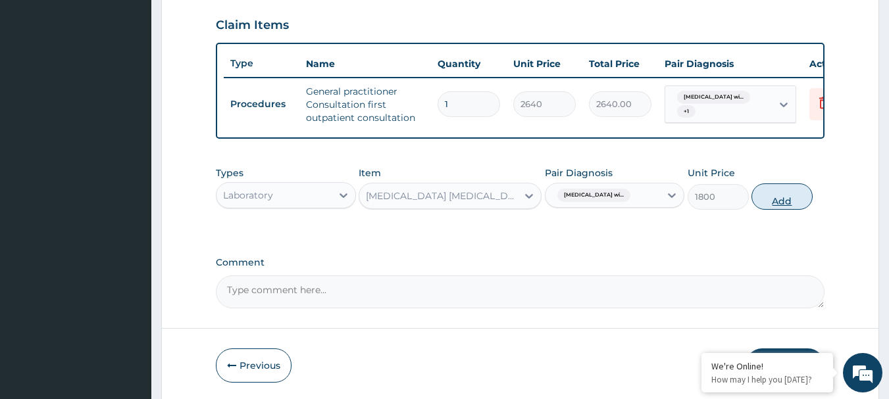
click at [784, 205] on button "Add" at bounding box center [781, 197] width 61 height 26
type input "0"
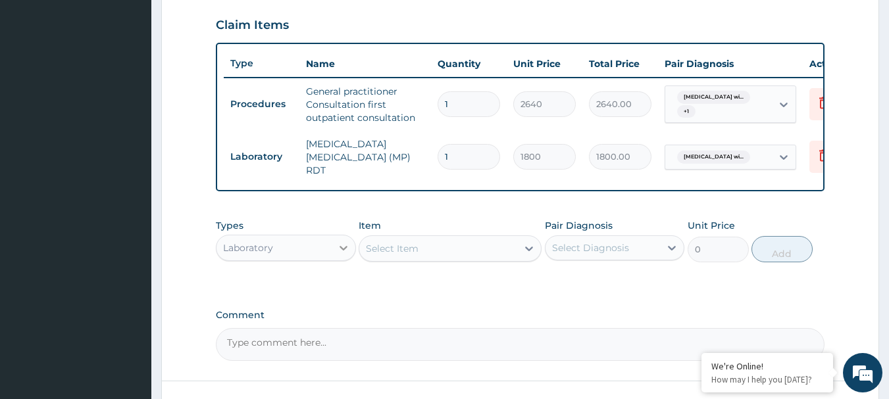
click at [347, 253] on icon at bounding box center [343, 247] width 13 height 13
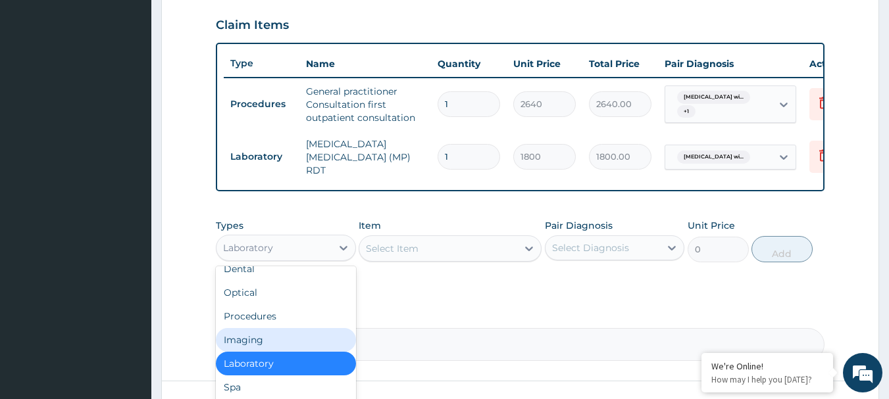
scroll to position [45, 0]
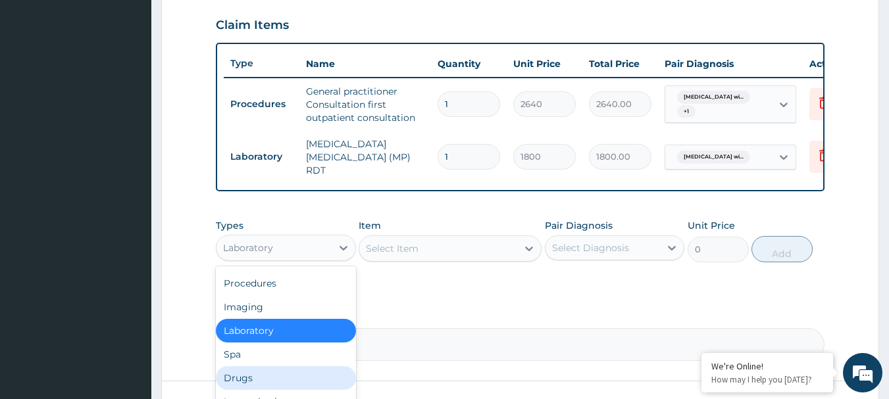
click at [253, 377] on div "Drugs" at bounding box center [286, 378] width 140 height 24
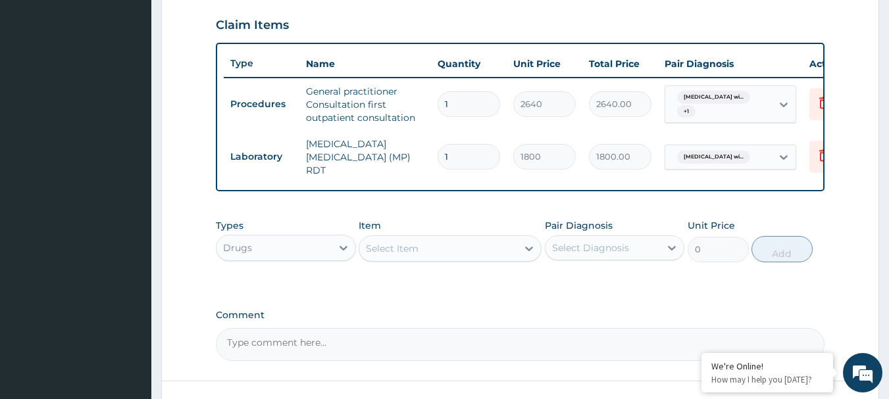
click at [460, 251] on div "Select Item" at bounding box center [438, 248] width 158 height 21
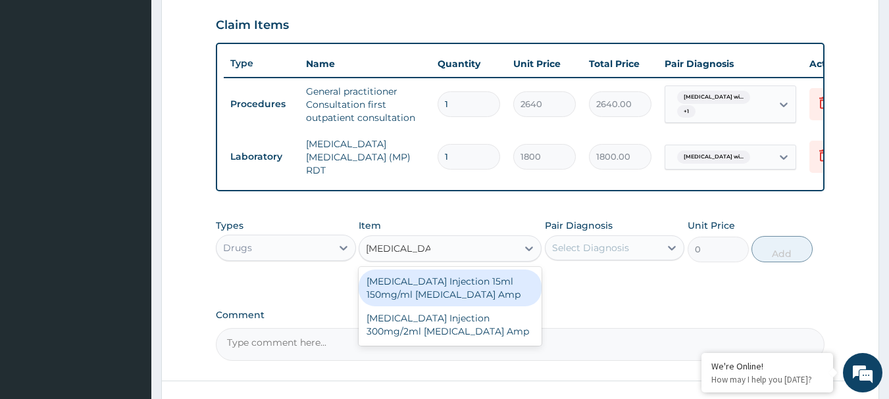
type input "paracetamol in"
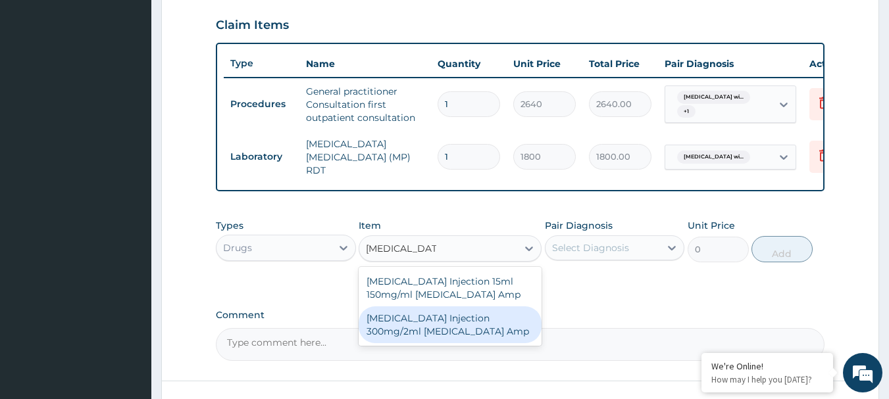
click at [466, 333] on div "PARACETAMOL Injection 300mg/2ml Acetaminophen Amp" at bounding box center [449, 324] width 183 height 37
type input "278.75"
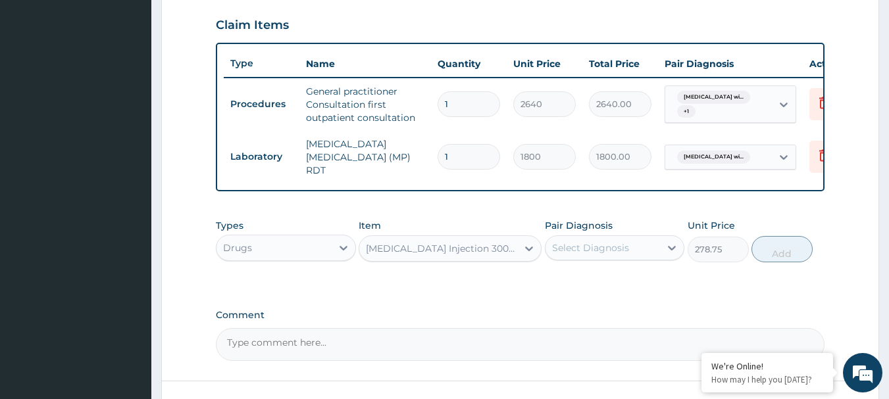
click at [590, 244] on div "Select Diagnosis" at bounding box center [590, 247] width 77 height 13
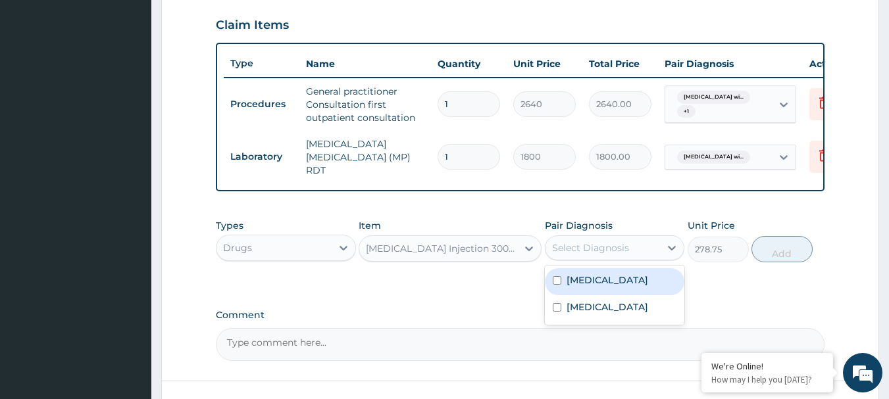
click at [581, 287] on label "Plasmodium malariae malaria without complication" at bounding box center [607, 280] width 82 height 13
checkbox input "true"
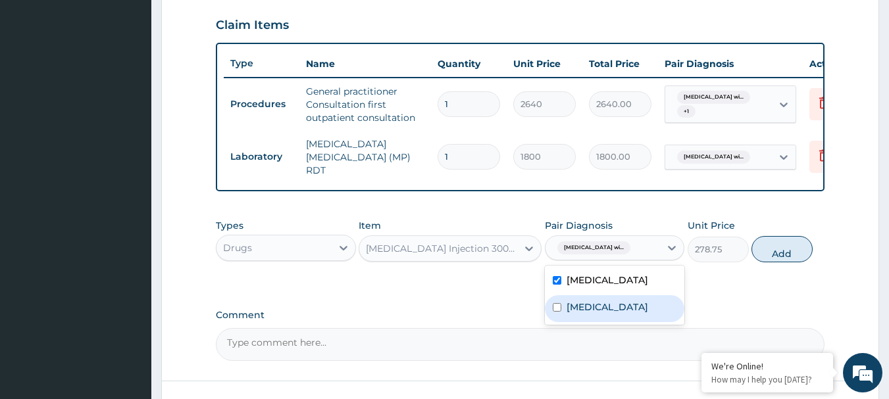
click at [574, 314] on label "Unspecified asthma, uncomplicated" at bounding box center [607, 307] width 82 height 13
checkbox input "true"
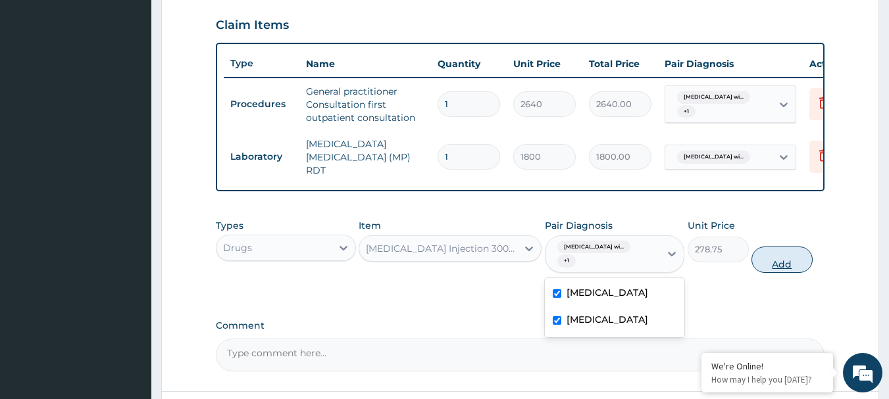
click at [775, 261] on button "Add" at bounding box center [781, 260] width 61 height 26
type input "0"
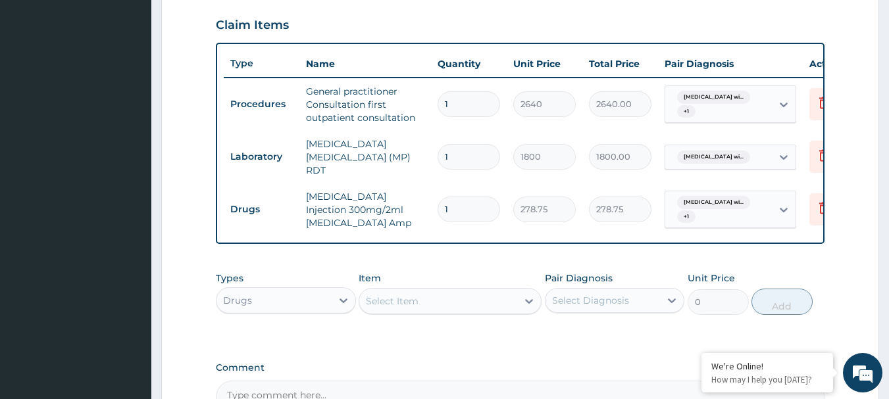
type input "0.00"
type input "2"
type input "557.50"
type input "2"
click at [447, 293] on div "Select Item" at bounding box center [438, 301] width 158 height 21
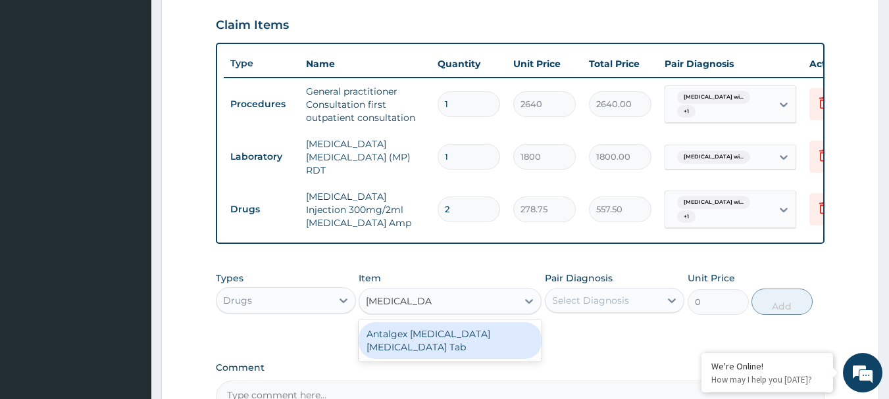
type input "paracetamol"
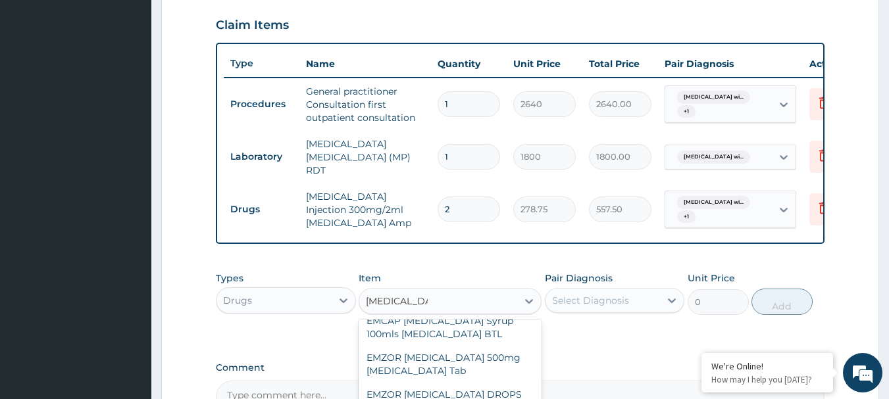
scroll to position [139, 0]
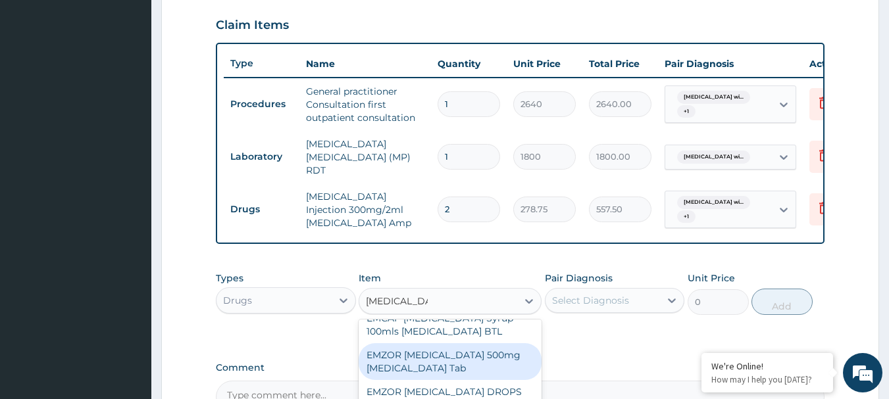
click at [479, 362] on div "EMZOR PARACETAMOL 500mg Acetaminophen Tab" at bounding box center [449, 361] width 183 height 37
type input "17.25"
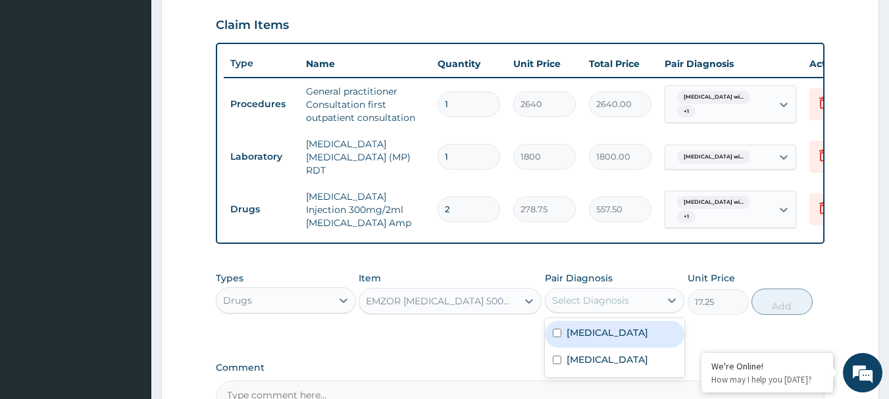
click at [597, 303] on div "Select Diagnosis" at bounding box center [590, 300] width 77 height 13
click at [583, 339] on label "Plasmodium malariae malaria without complication" at bounding box center [607, 332] width 82 height 13
checkbox input "true"
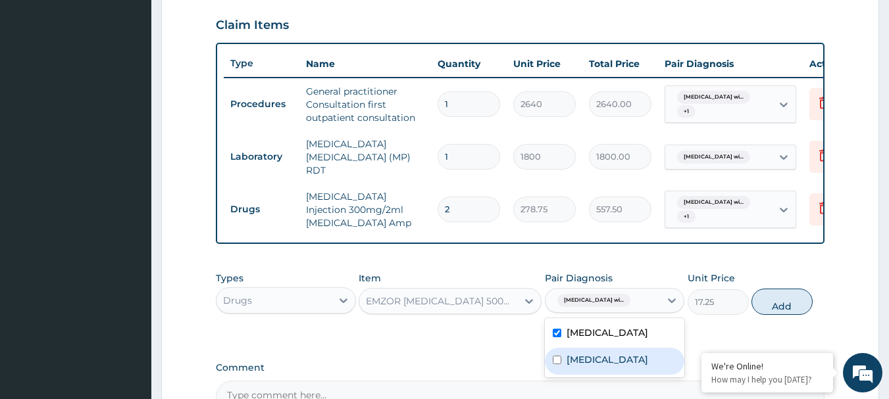
click at [590, 366] on label "Unspecified asthma, uncomplicated" at bounding box center [607, 359] width 82 height 13
checkbox input "true"
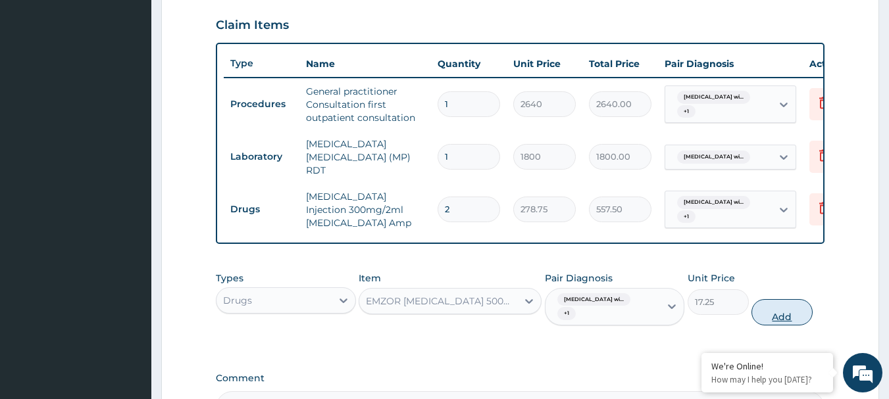
click at [793, 317] on button "Add" at bounding box center [781, 312] width 61 height 26
type input "0"
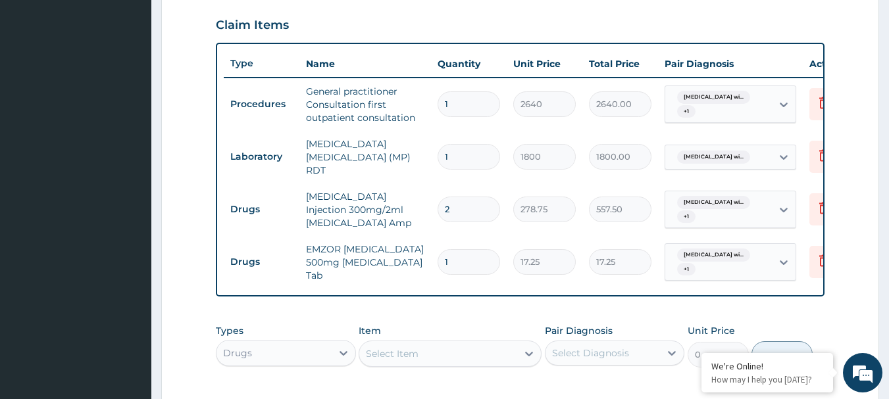
type input "0.00"
type input "1"
type input "17.25"
type input "18"
type input "310.50"
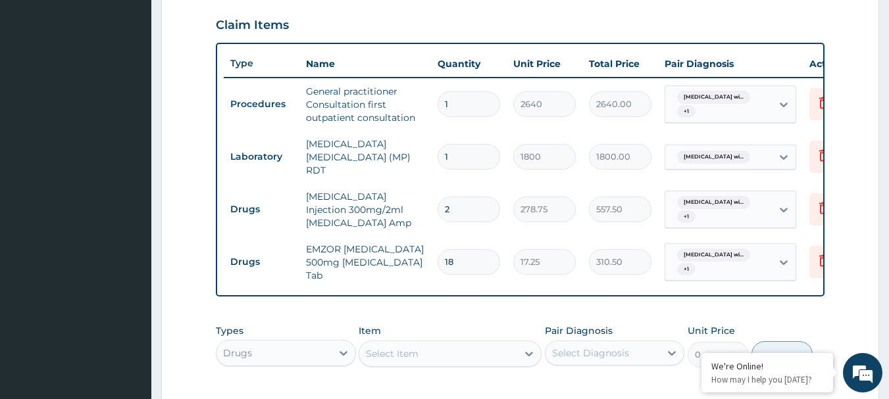
type input "18"
click at [420, 361] on div "Select Item" at bounding box center [438, 353] width 158 height 21
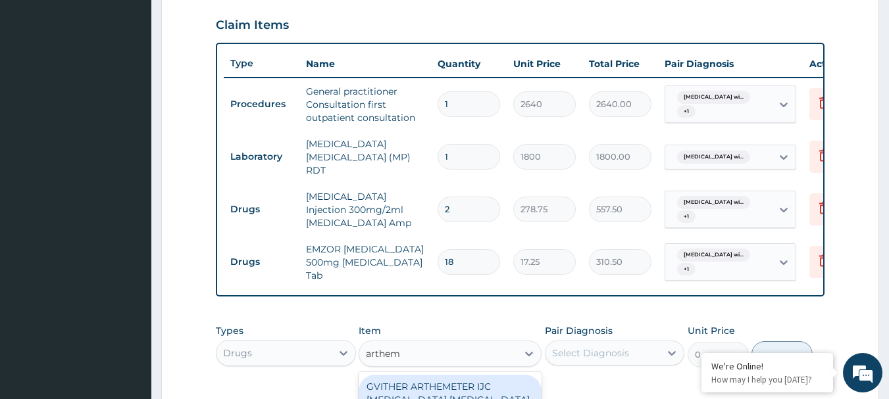
type input "artheme"
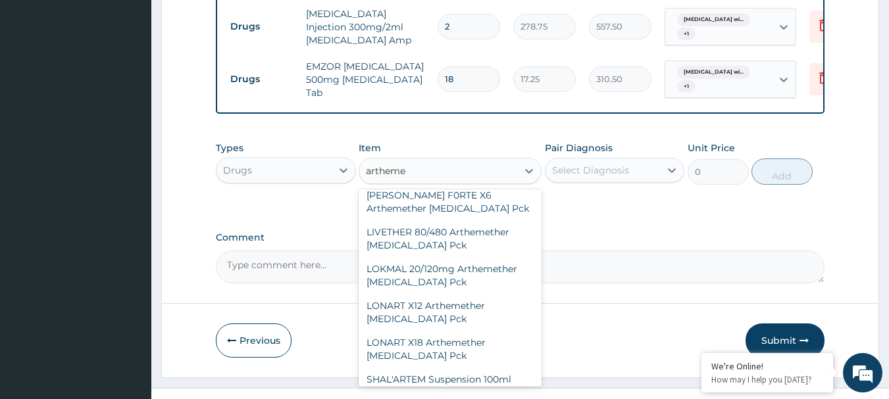
scroll to position [312, 0]
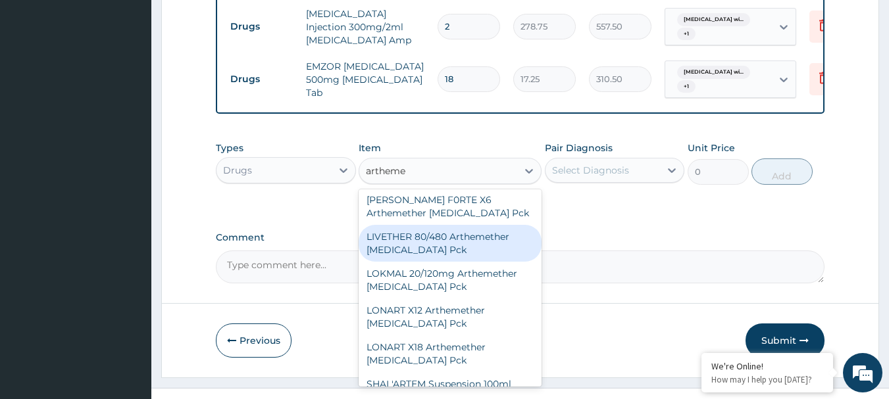
click at [468, 241] on div "LIVETHER 80/480 Arthemether Lumefantrine Pck" at bounding box center [449, 243] width 183 height 37
type input "776.25"
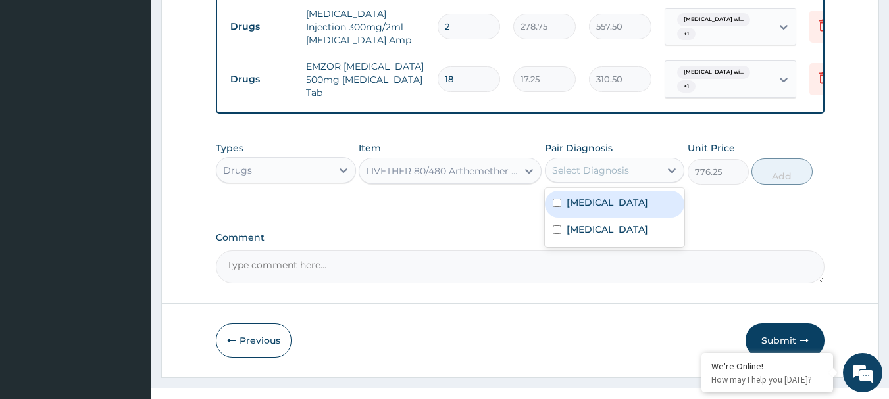
click at [647, 175] on div "Select Diagnosis" at bounding box center [602, 170] width 115 height 21
click at [577, 209] on label "Plasmodium malariae malaria without complication" at bounding box center [607, 202] width 82 height 13
checkbox input "true"
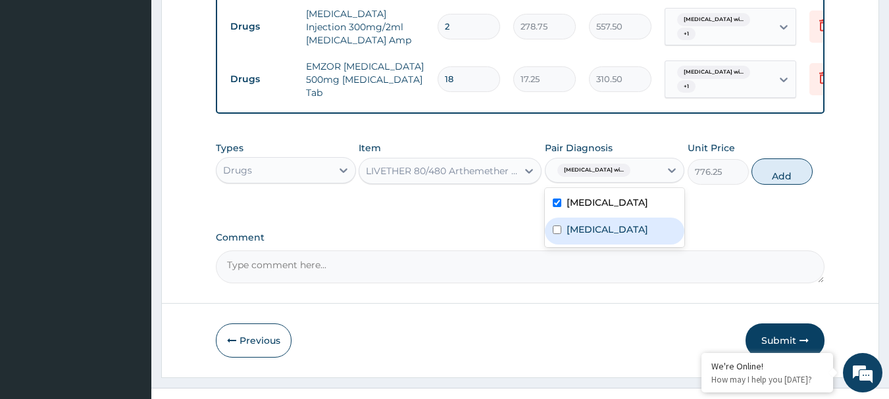
click at [556, 234] on input "checkbox" at bounding box center [556, 230] width 9 height 9
checkbox input "true"
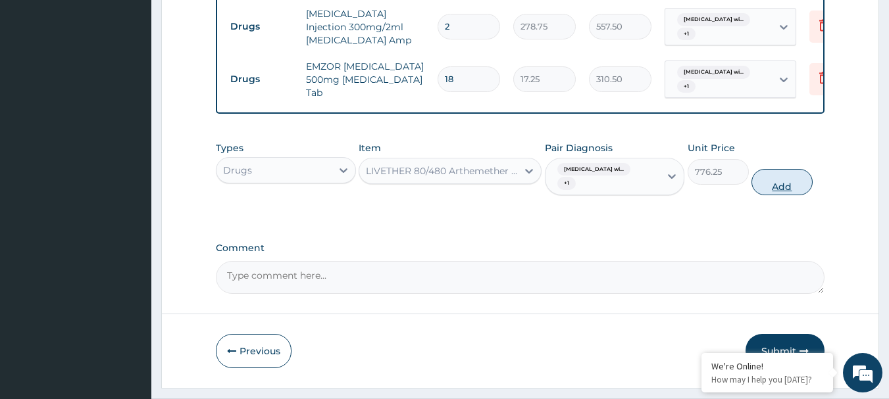
click at [796, 180] on button "Add" at bounding box center [781, 182] width 61 height 26
type input "0"
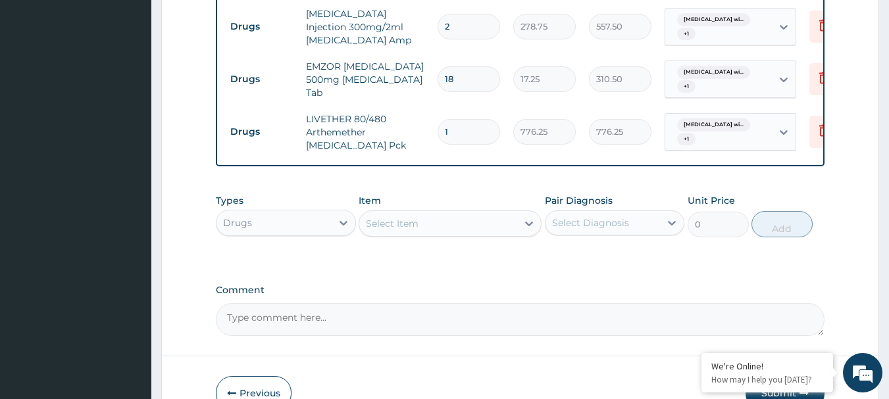
scroll to position [707, 0]
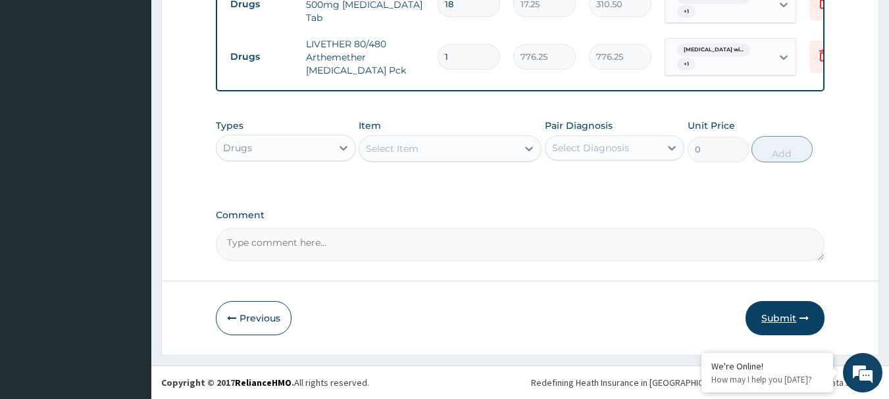
click at [792, 328] on button "Submit" at bounding box center [784, 318] width 79 height 34
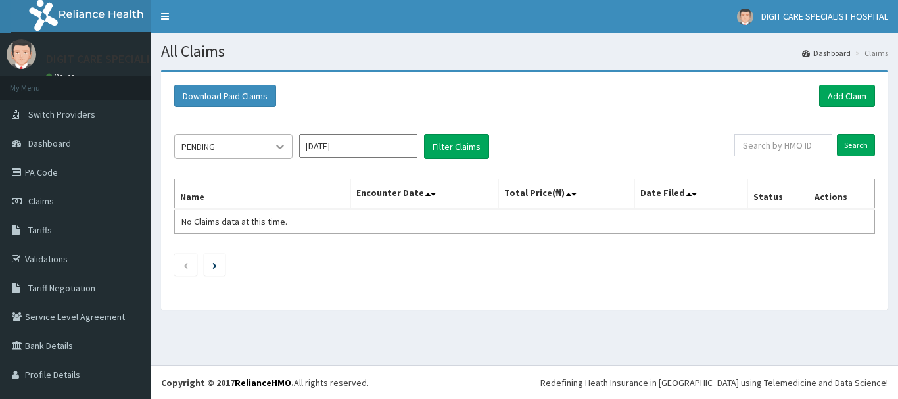
click at [276, 151] on icon at bounding box center [280, 146] width 13 height 13
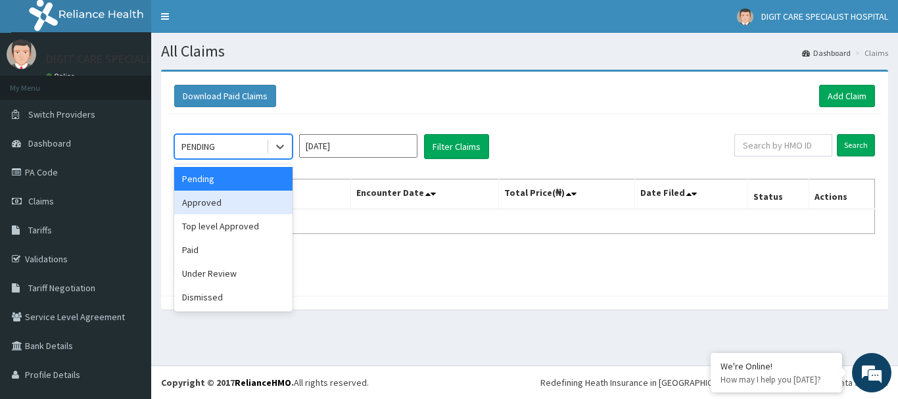
click at [239, 201] on div "Approved" at bounding box center [233, 203] width 118 height 24
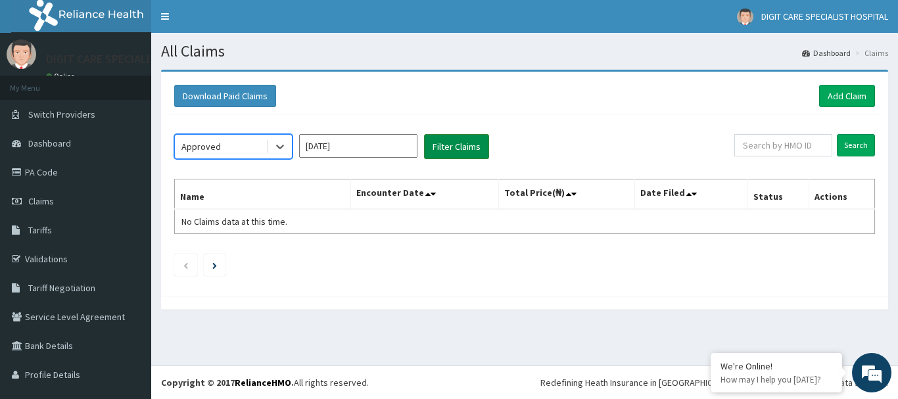
click at [475, 142] on button "Filter Claims" at bounding box center [456, 146] width 65 height 25
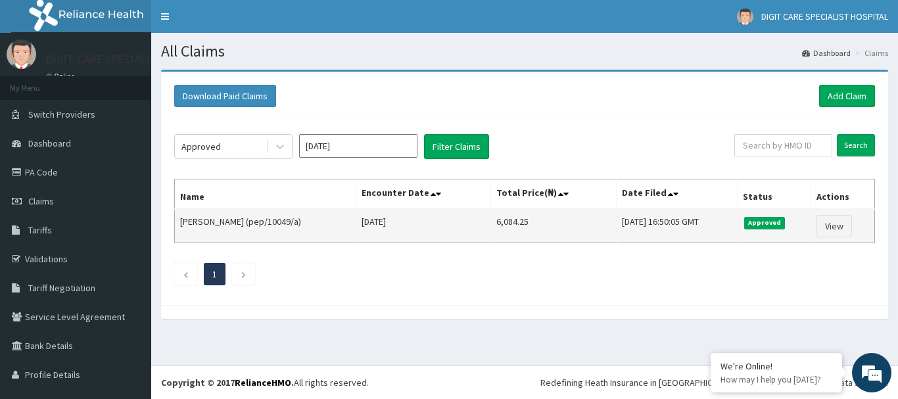
click at [504, 233] on td "6,084.25" at bounding box center [554, 226] width 126 height 34
